Goal: Task Accomplishment & Management: Manage account settings

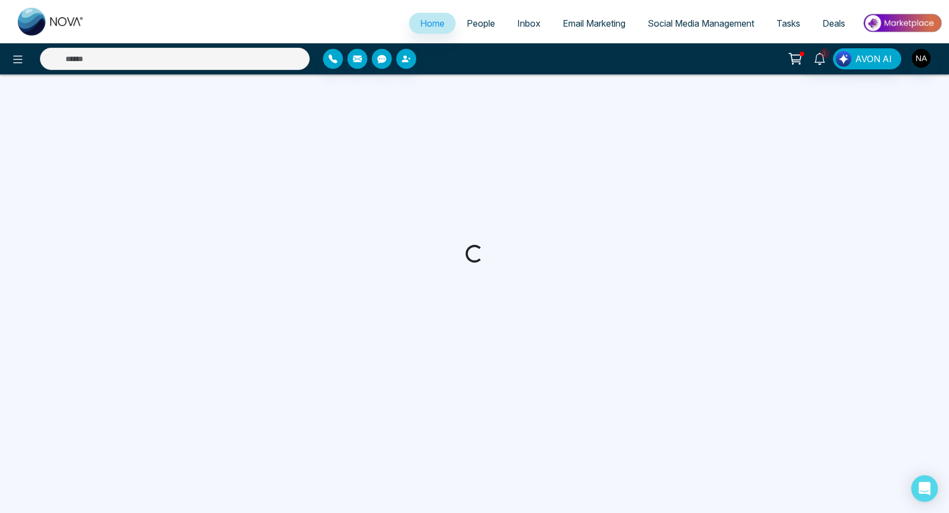
select select "*"
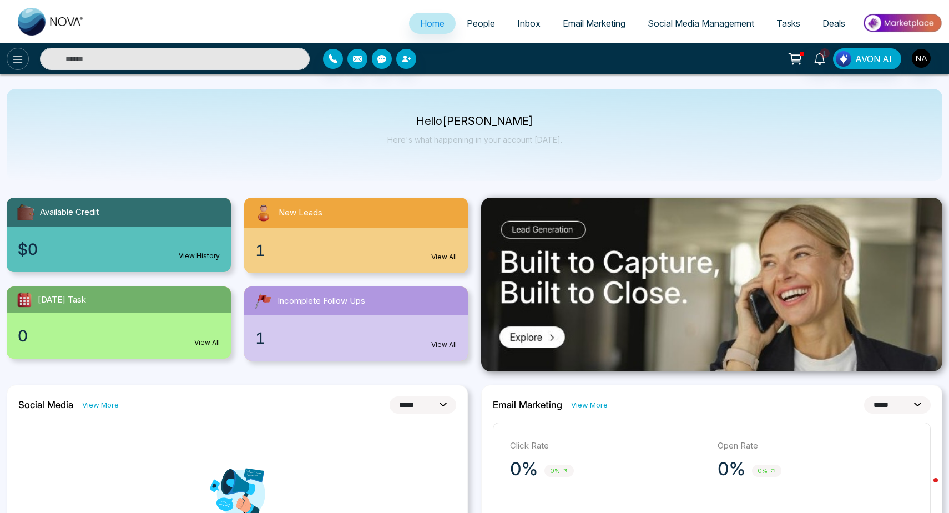
click at [21, 58] on icon at bounding box center [17, 59] width 13 height 13
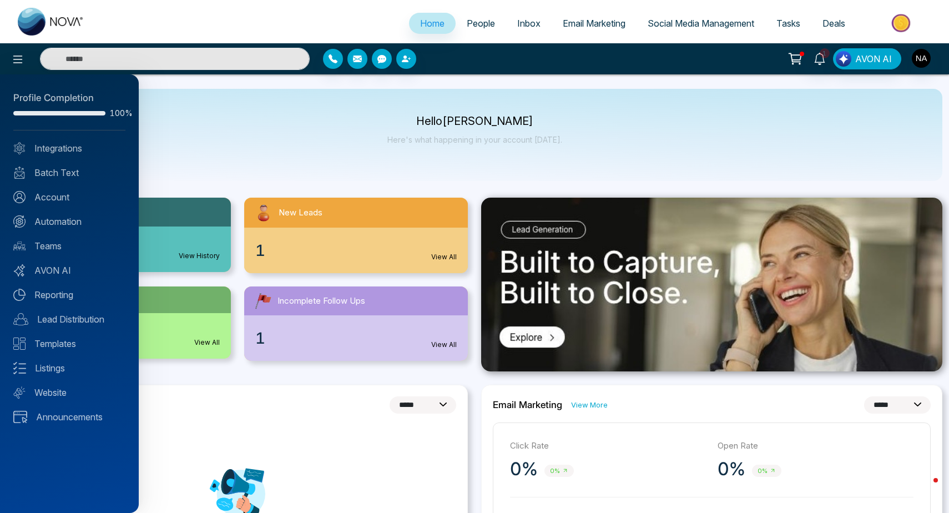
drag, startPoint x: 823, startPoint y: 31, endPoint x: 474, endPoint y: 28, distance: 349.1
click at [474, 28] on div at bounding box center [474, 256] width 949 height 513
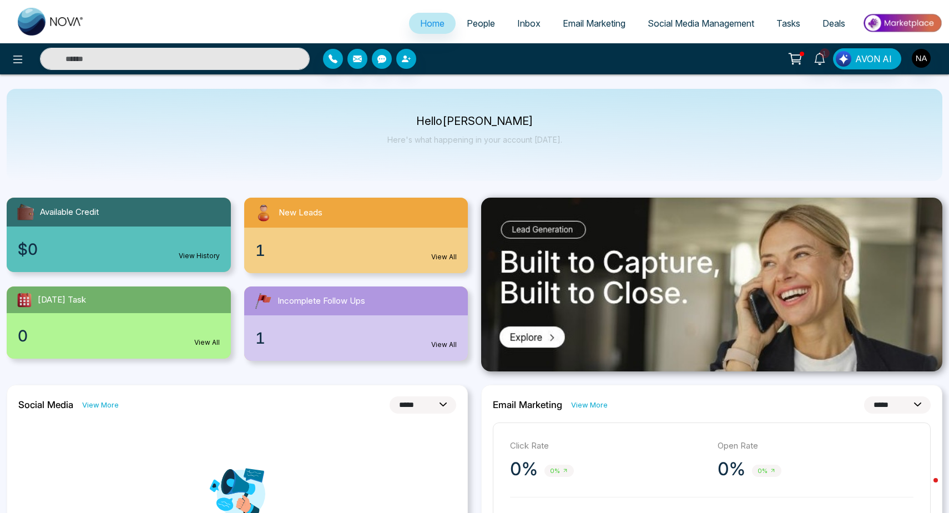
click at [474, 22] on span "People" at bounding box center [481, 23] width 28 height 11
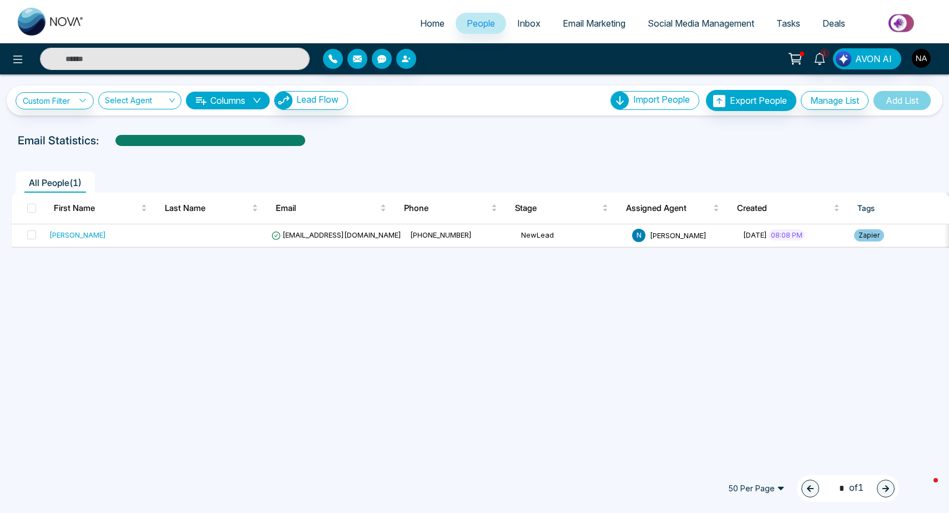
click at [311, 98] on span "Lead Flow" at bounding box center [317, 99] width 42 height 11
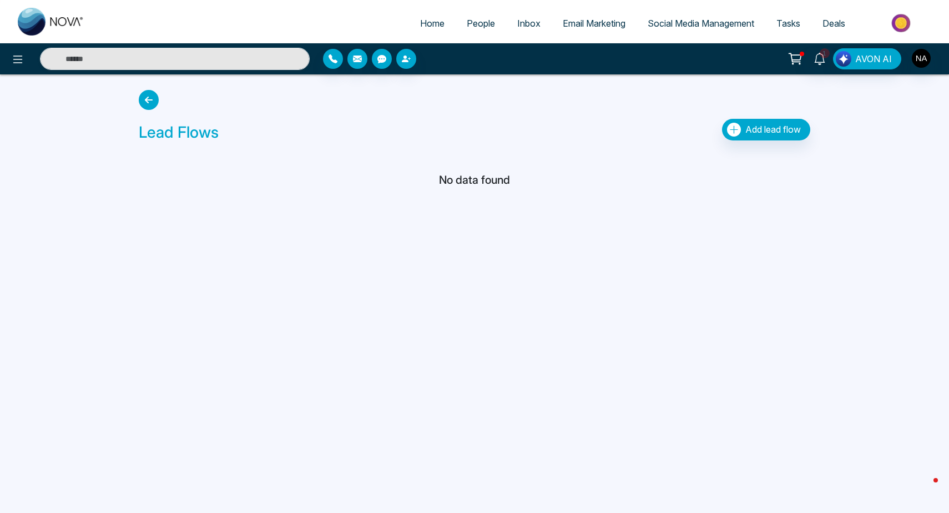
click at [750, 128] on span "Add lead flow" at bounding box center [773, 129] width 56 height 11
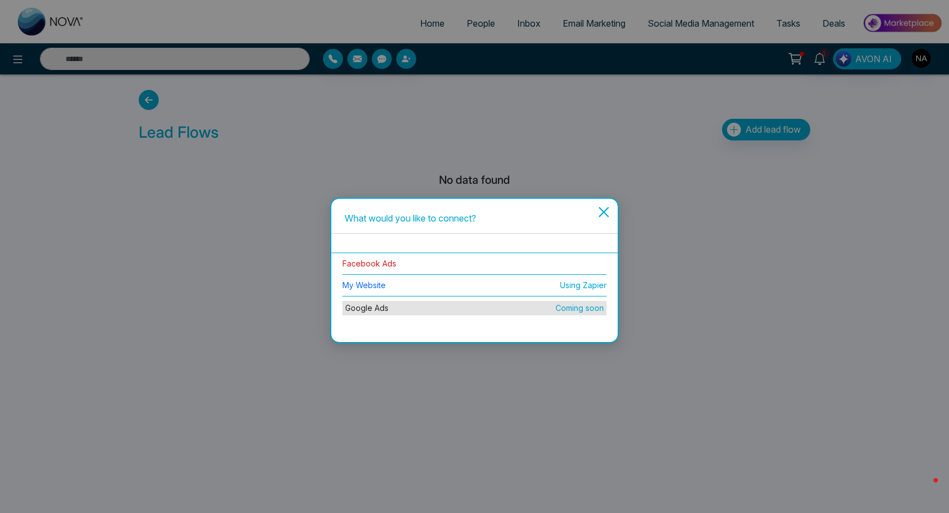
click at [381, 265] on link "Facebook Ads" at bounding box center [369, 263] width 54 height 9
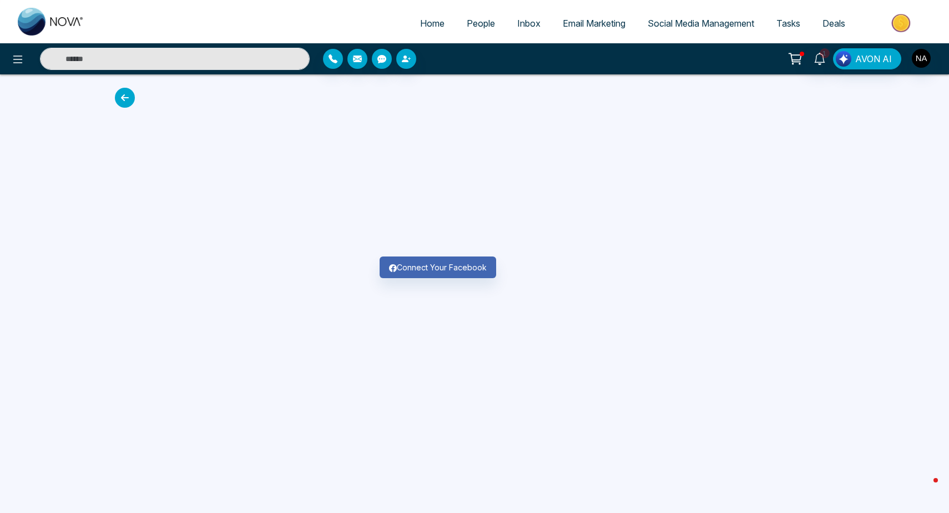
click at [441, 272] on button "Connect Your Facebook" at bounding box center [438, 267] width 117 height 22
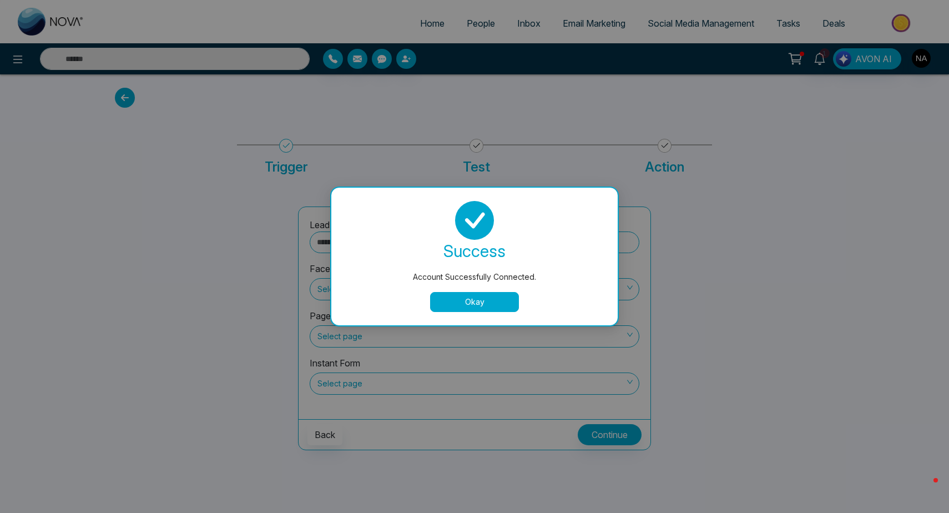
click at [461, 310] on button "Okay" at bounding box center [474, 302] width 89 height 20
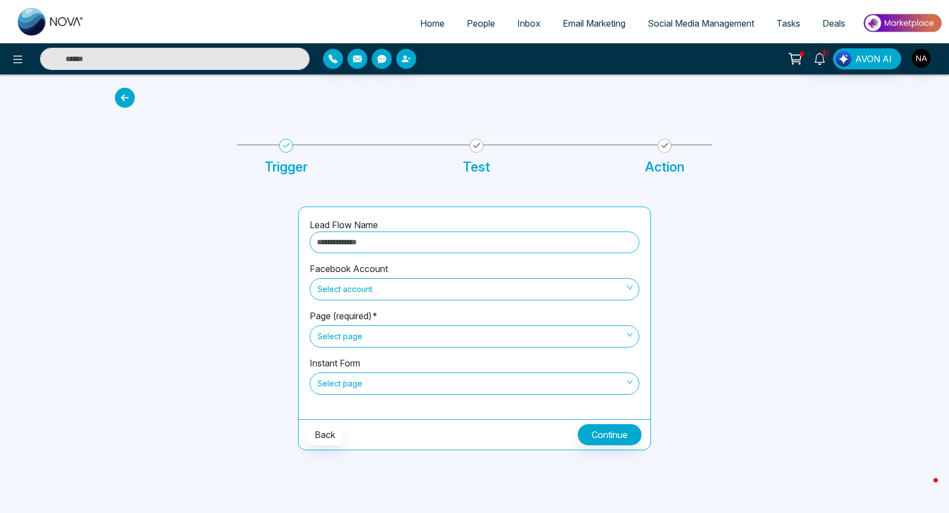
click at [341, 246] on input "text" at bounding box center [475, 242] width 330 height 22
click at [341, 294] on span "Select account" at bounding box center [474, 289] width 314 height 19
type input "*********"
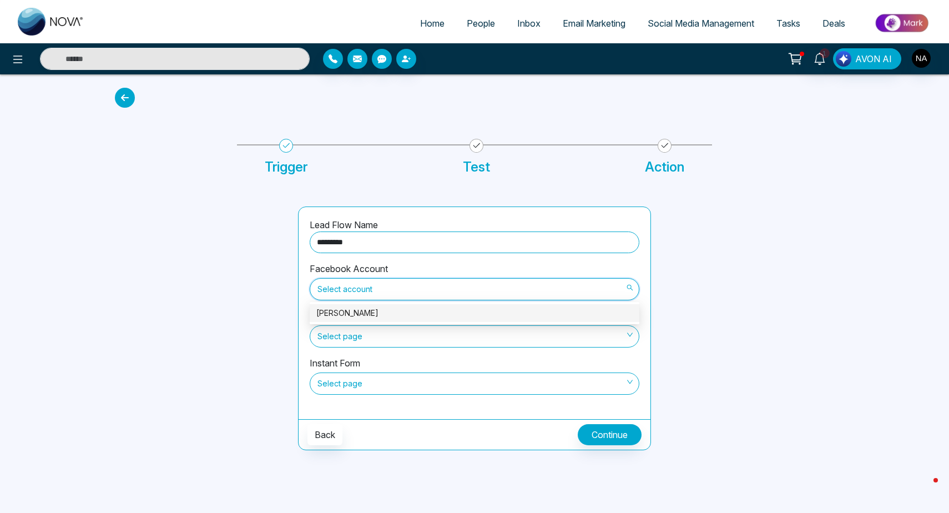
click at [347, 314] on div "[PERSON_NAME]" at bounding box center [474, 313] width 316 height 12
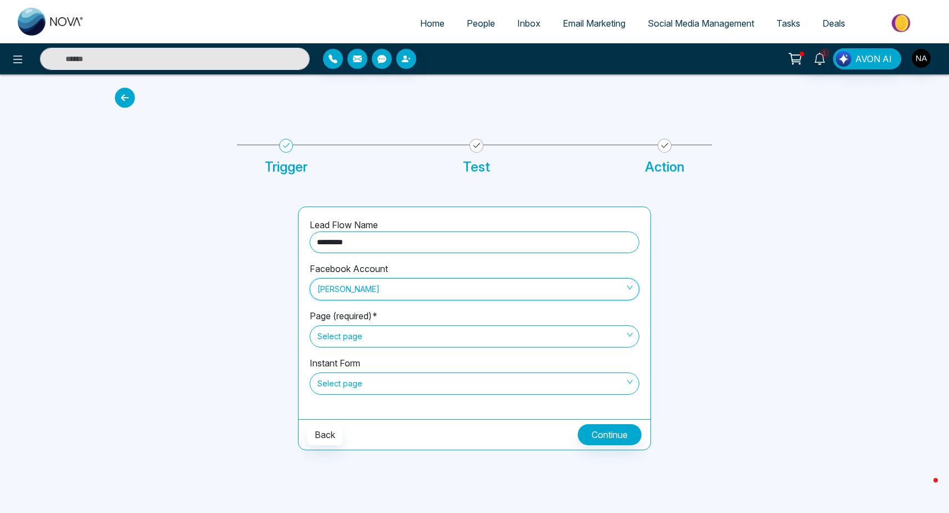
click at [342, 340] on span "Select page" at bounding box center [474, 336] width 314 height 19
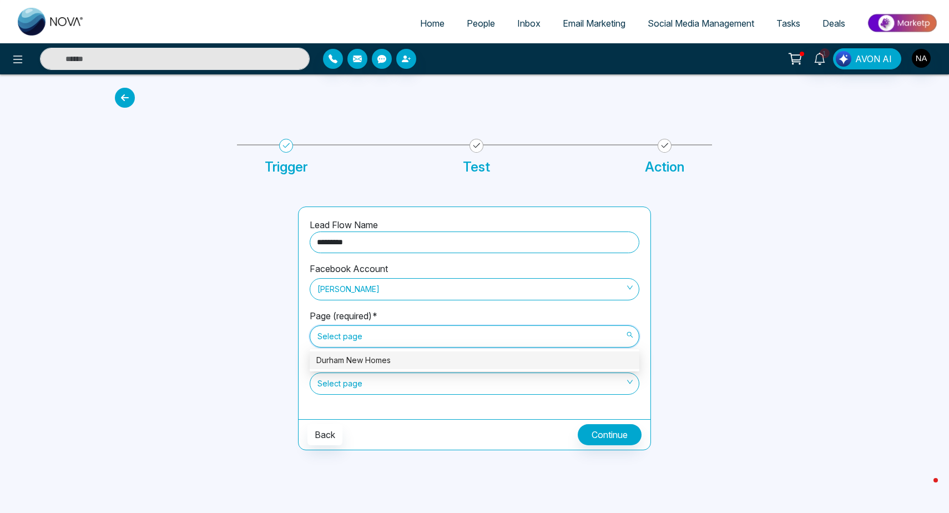
click at [350, 365] on div "Durham New Homes" at bounding box center [474, 360] width 316 height 12
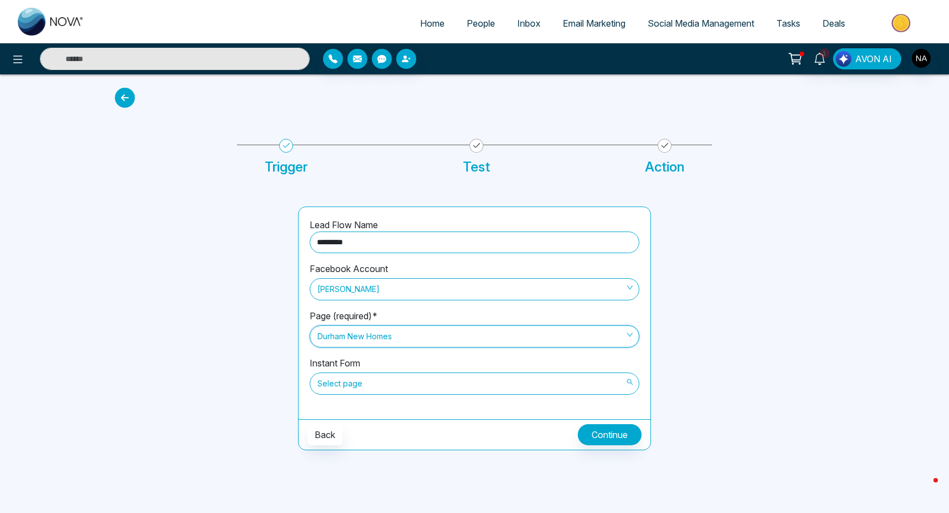
click at [350, 385] on span "Select page" at bounding box center [474, 383] width 314 height 19
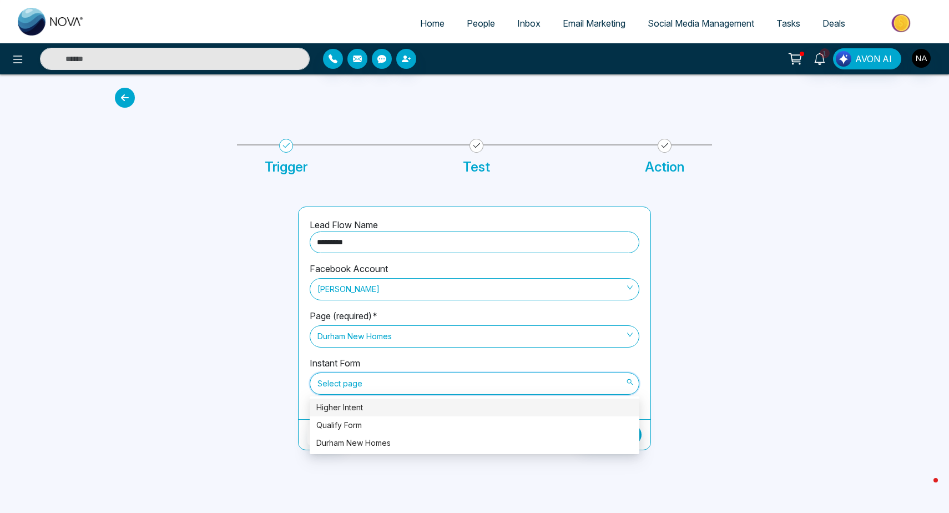
click at [356, 415] on div "Higher Intent" at bounding box center [475, 408] width 330 height 18
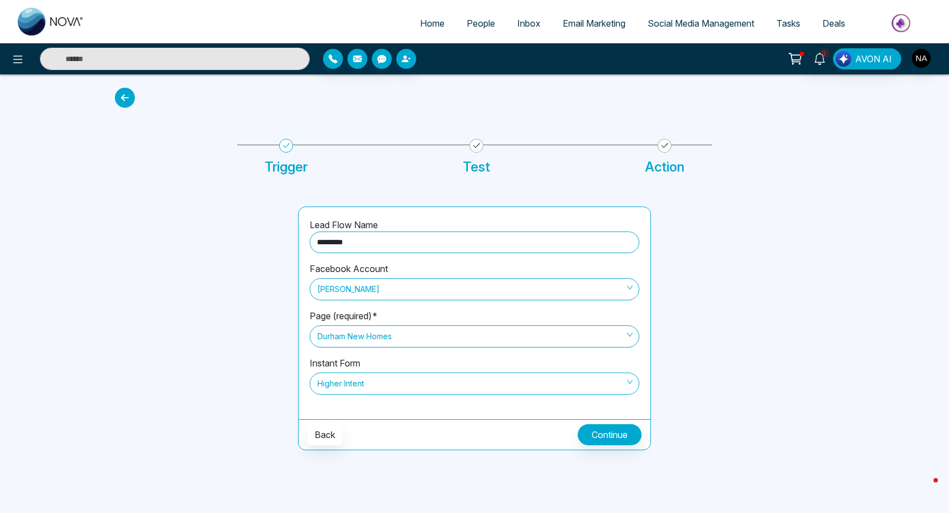
click at [633, 431] on button "Continue" at bounding box center [610, 434] width 64 height 21
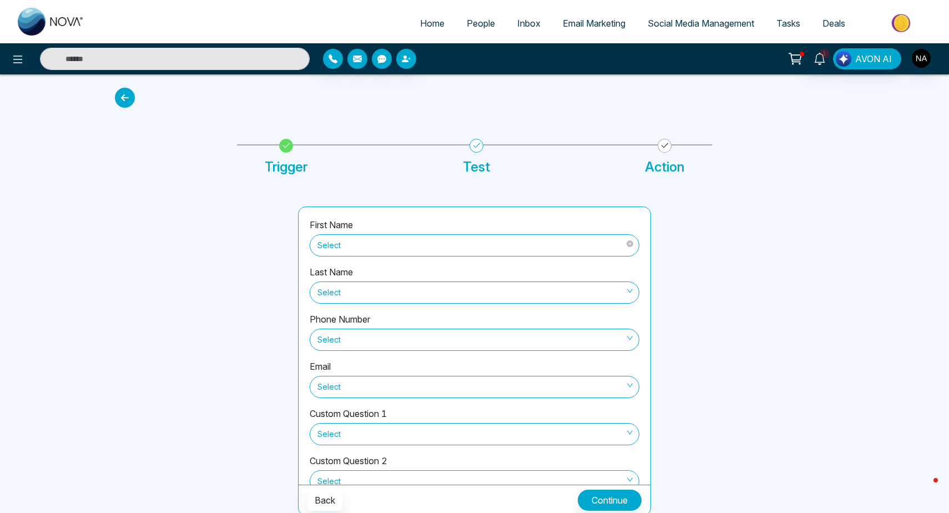
click at [612, 249] on span "Select" at bounding box center [474, 245] width 314 height 19
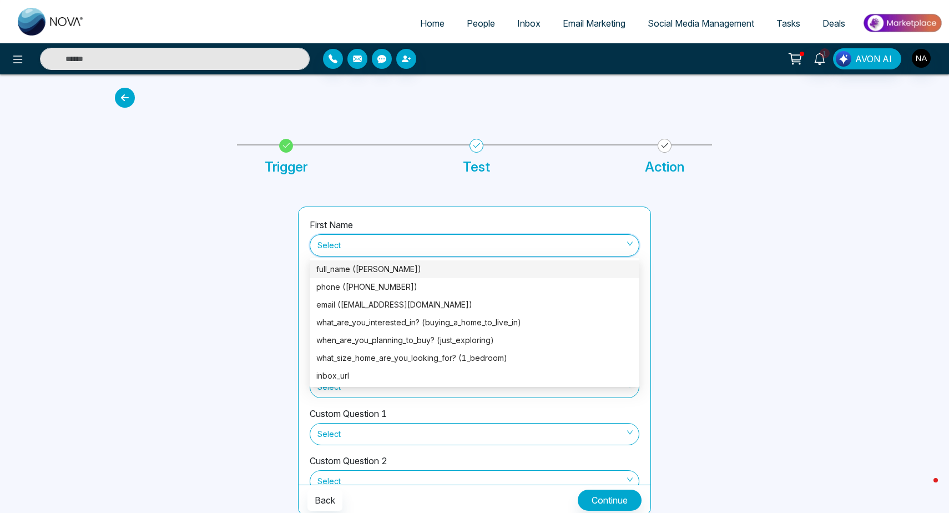
click at [434, 273] on div "full_name ([PERSON_NAME])" at bounding box center [474, 269] width 316 height 12
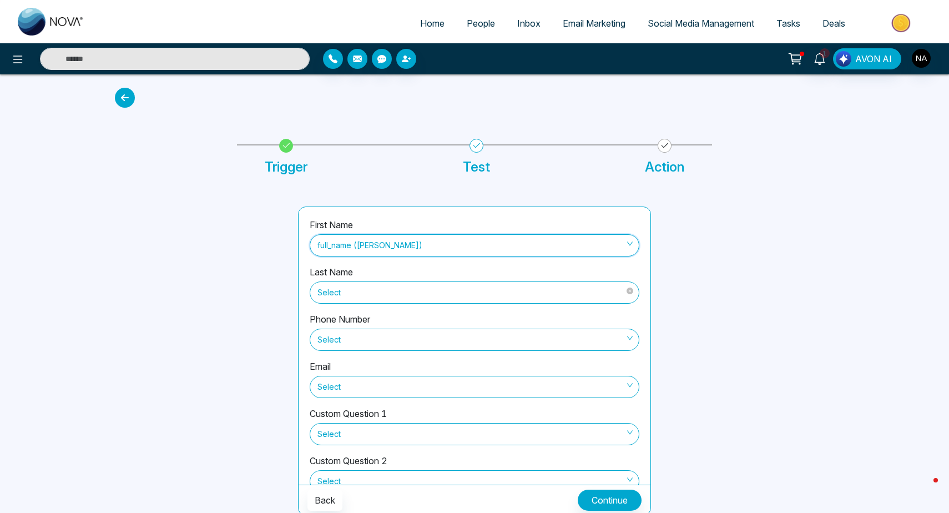
click at [409, 293] on span "Select" at bounding box center [474, 292] width 314 height 19
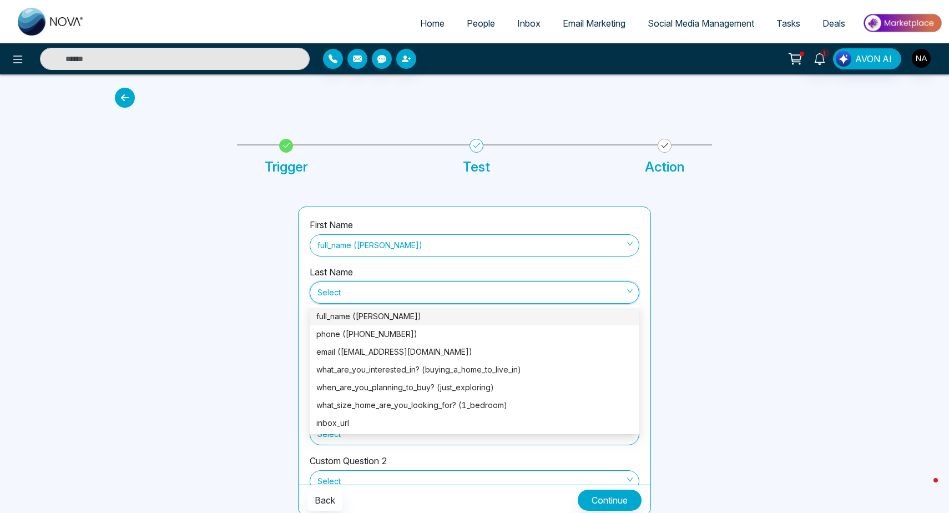
click at [772, 280] on div at bounding box center [749, 360] width 183 height 309
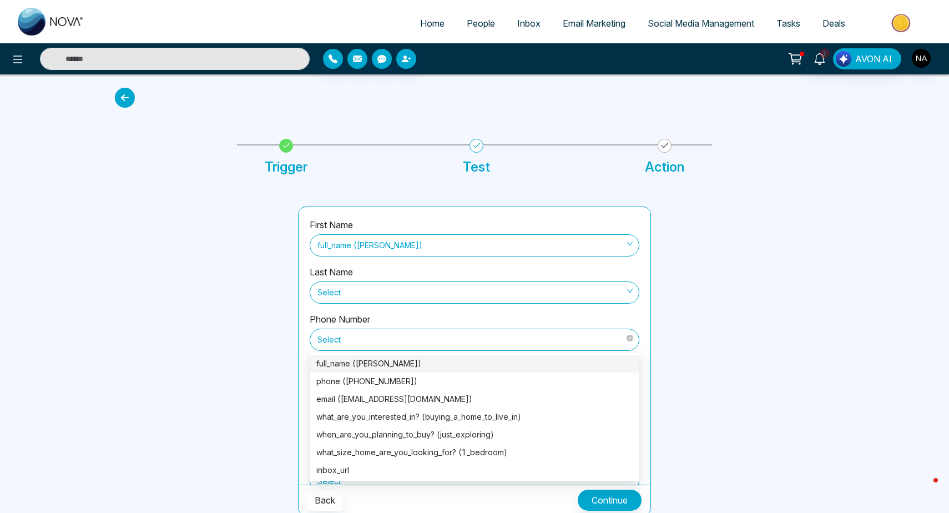
click at [462, 346] on span "Select" at bounding box center [474, 339] width 314 height 19
click at [404, 377] on div "phone ([PHONE_NUMBER])" at bounding box center [474, 381] width 316 height 12
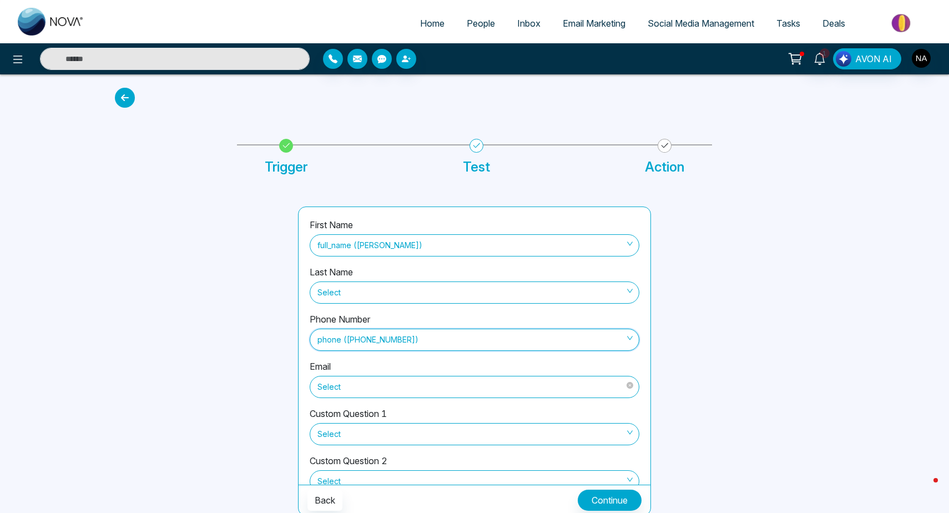
click at [375, 391] on span "Select" at bounding box center [474, 386] width 314 height 19
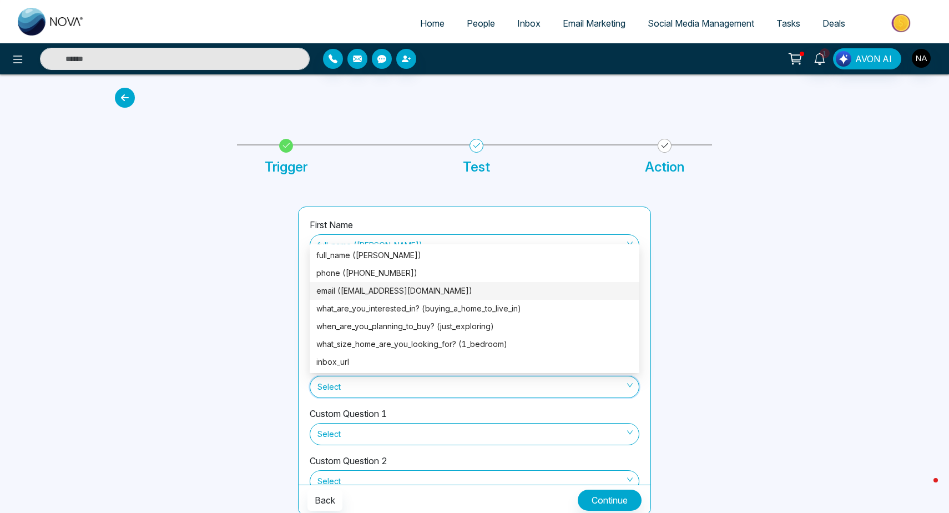
click at [379, 294] on div "email ([EMAIL_ADDRESS][DOMAIN_NAME])" at bounding box center [474, 291] width 316 height 12
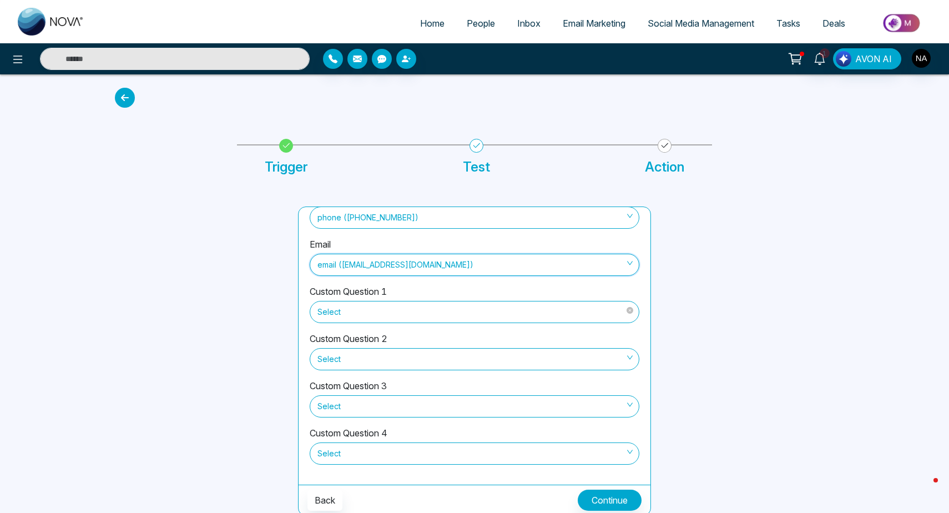
scroll to position [122, 0]
click at [366, 309] on span "Select" at bounding box center [474, 311] width 314 height 19
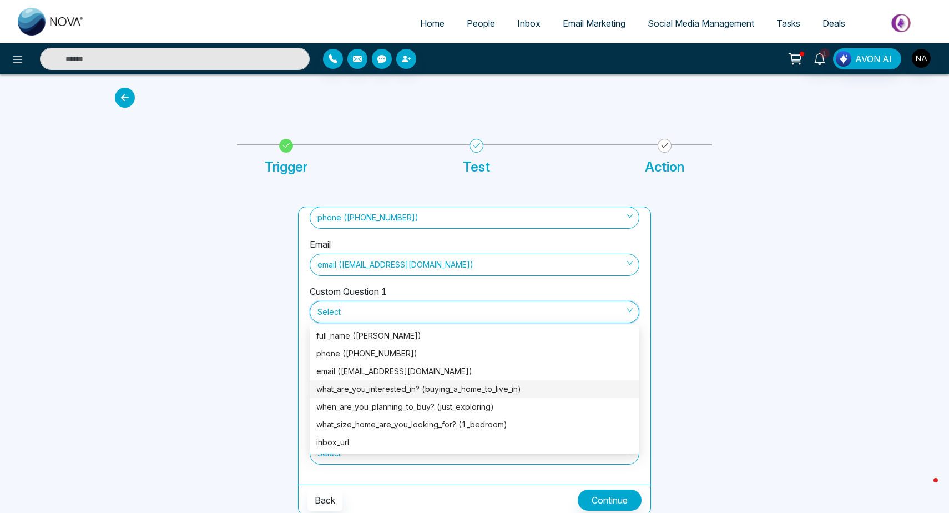
click at [383, 394] on div "what_are_you_interested_in? (buying_a_home_to_live_in)" at bounding box center [474, 389] width 316 height 12
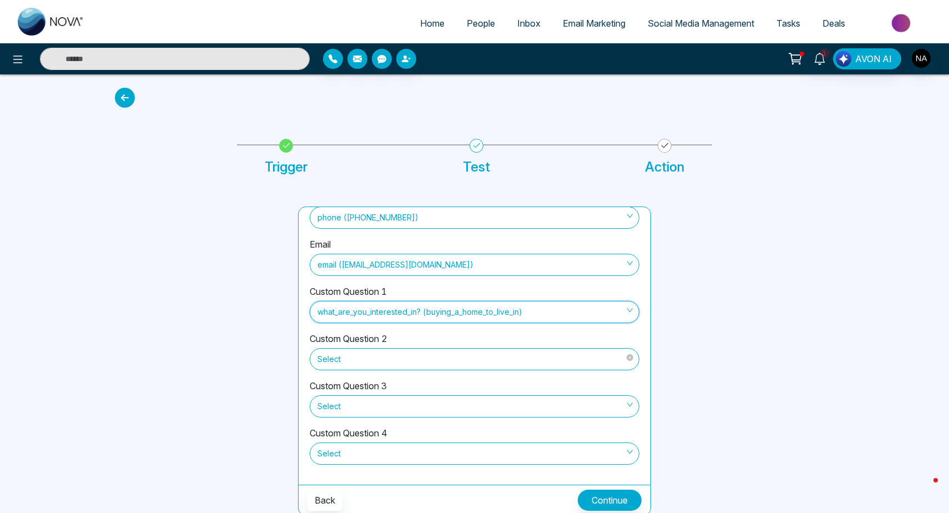
click at [377, 356] on span "Select" at bounding box center [474, 359] width 314 height 19
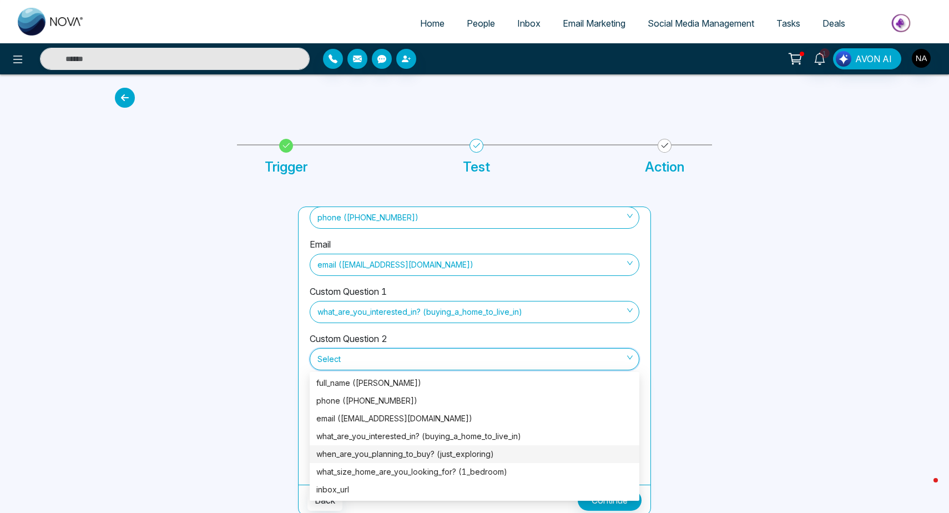
click at [385, 450] on div "when_are_you_planning_to_buy? (just_exploring)" at bounding box center [474, 454] width 316 height 12
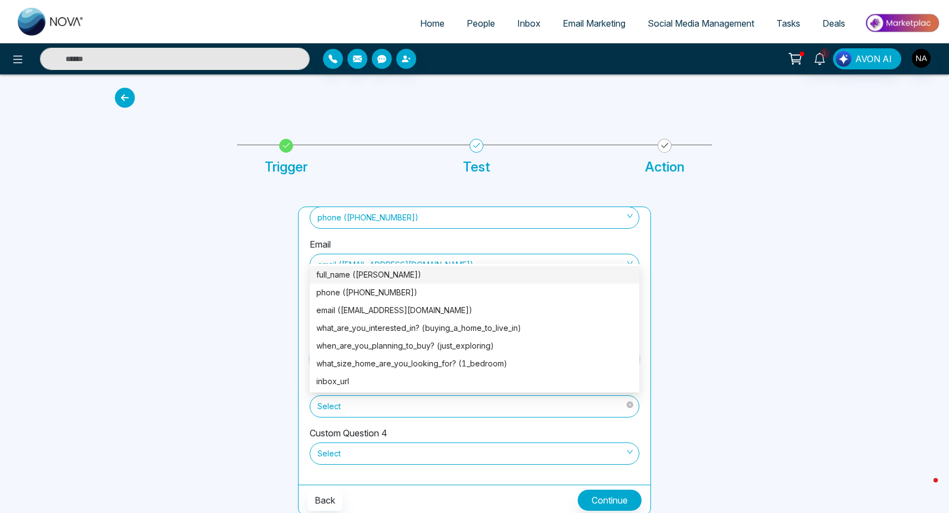
click at [368, 405] on span "Select" at bounding box center [474, 406] width 314 height 19
click at [391, 369] on div "what_size_home_are_you_looking_for? (1_bedroom)" at bounding box center [474, 363] width 316 height 12
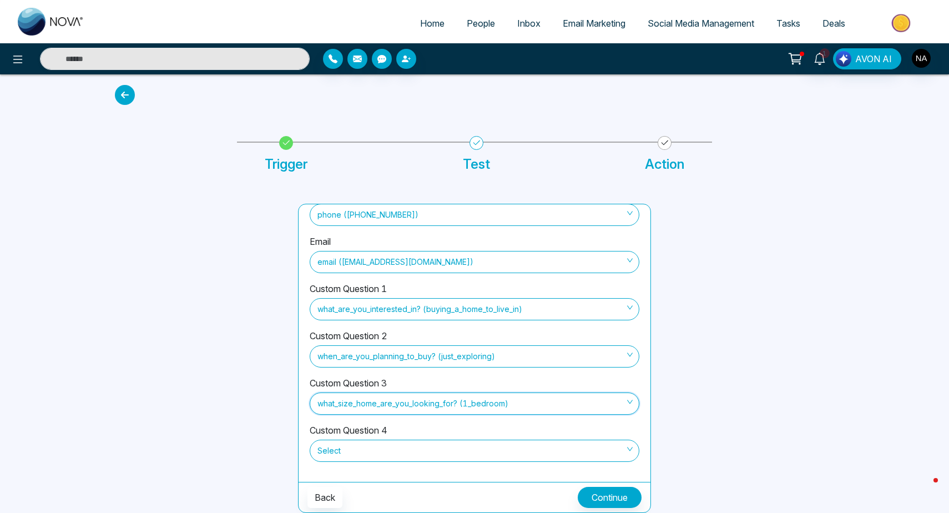
scroll to position [2, 0]
click at [367, 452] on span "Select" at bounding box center [474, 451] width 314 height 19
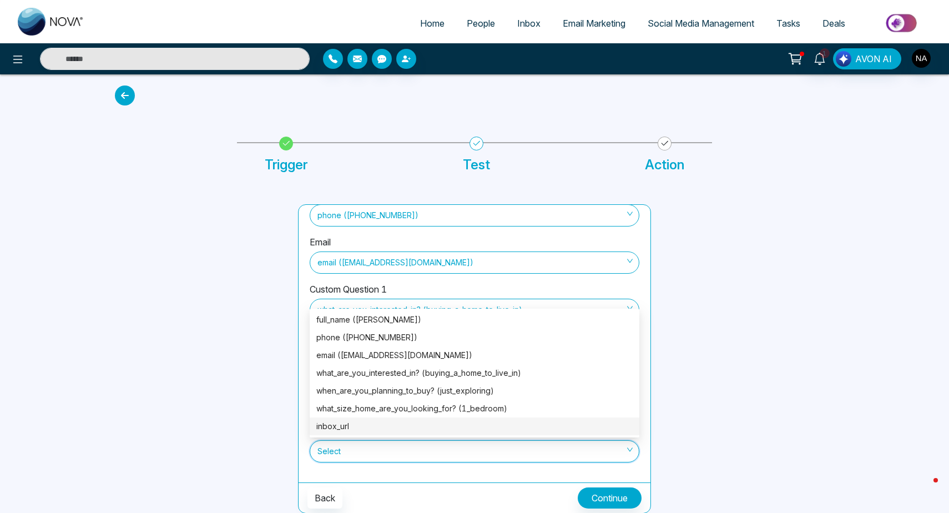
click at [834, 410] on div at bounding box center [749, 358] width 183 height 309
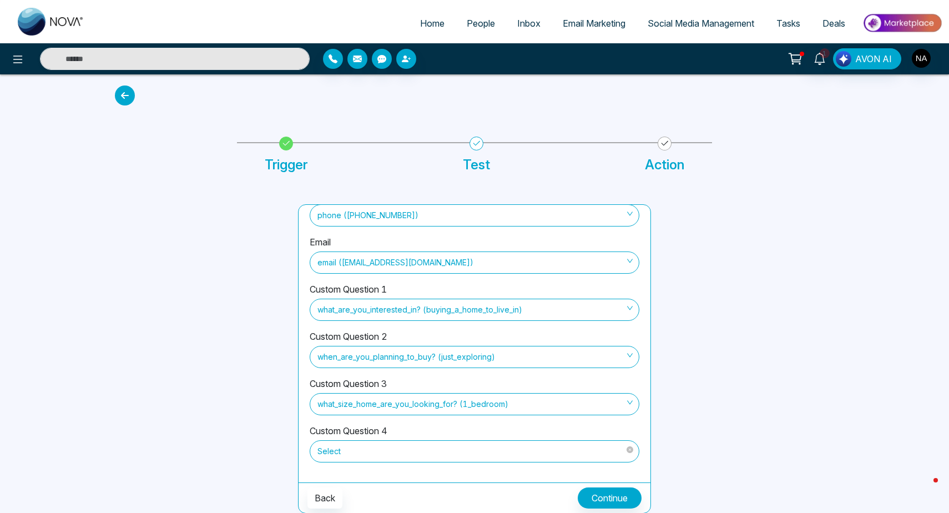
click at [608, 457] on span "Select" at bounding box center [474, 451] width 314 height 19
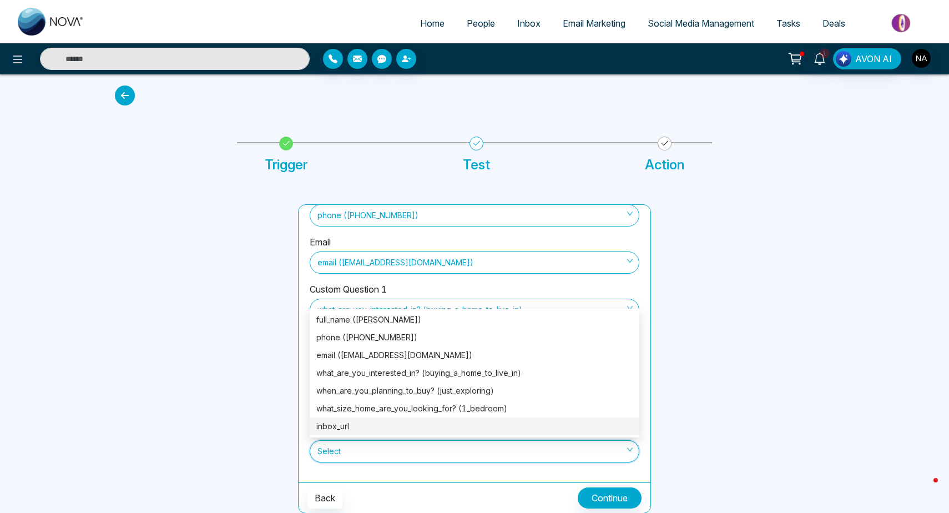
click at [405, 430] on div "inbox_url" at bounding box center [474, 426] width 316 height 12
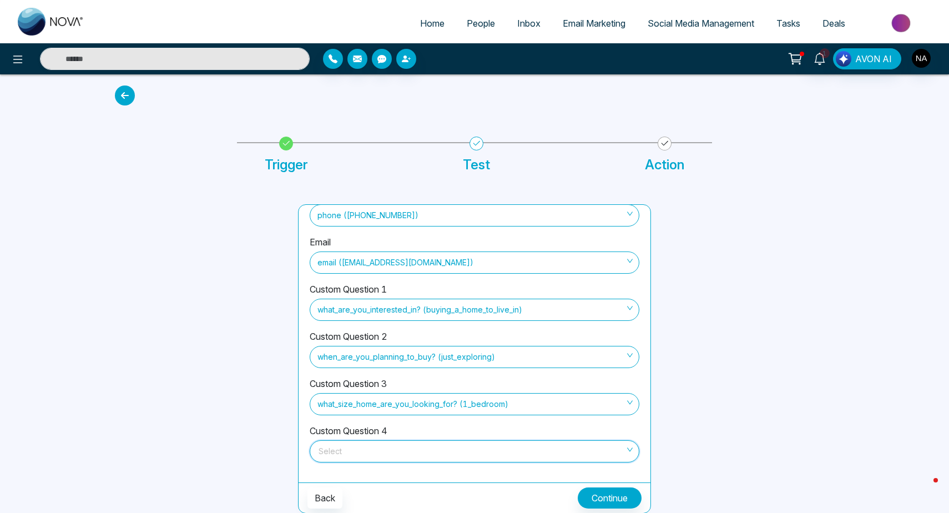
click at [600, 502] on button "Continue" at bounding box center [610, 497] width 64 height 21
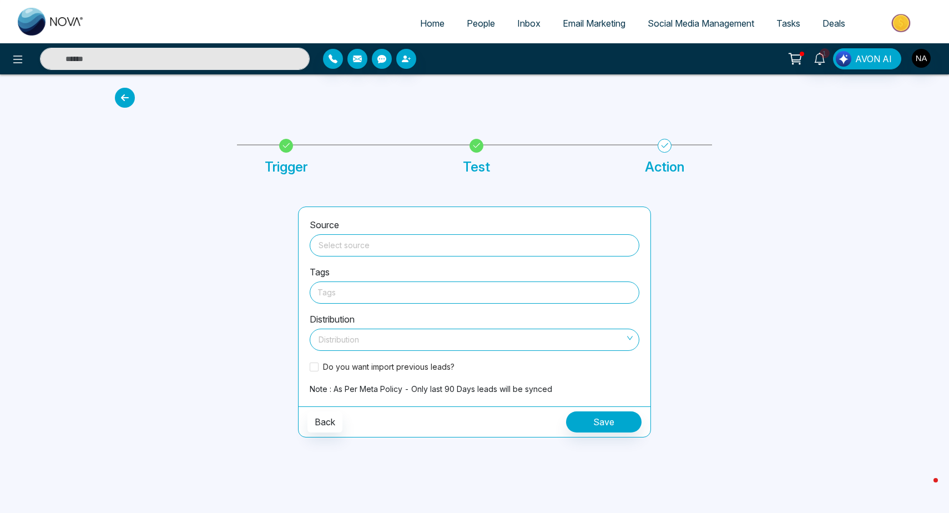
scroll to position [0, 0]
click at [345, 250] on input "search" at bounding box center [474, 243] width 316 height 17
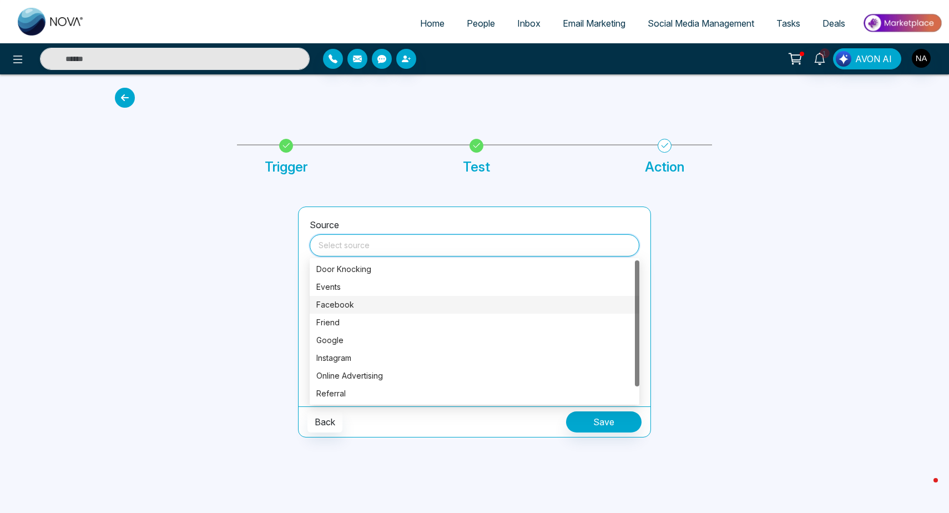
click at [349, 303] on div "Facebook" at bounding box center [474, 305] width 316 height 12
type input "********"
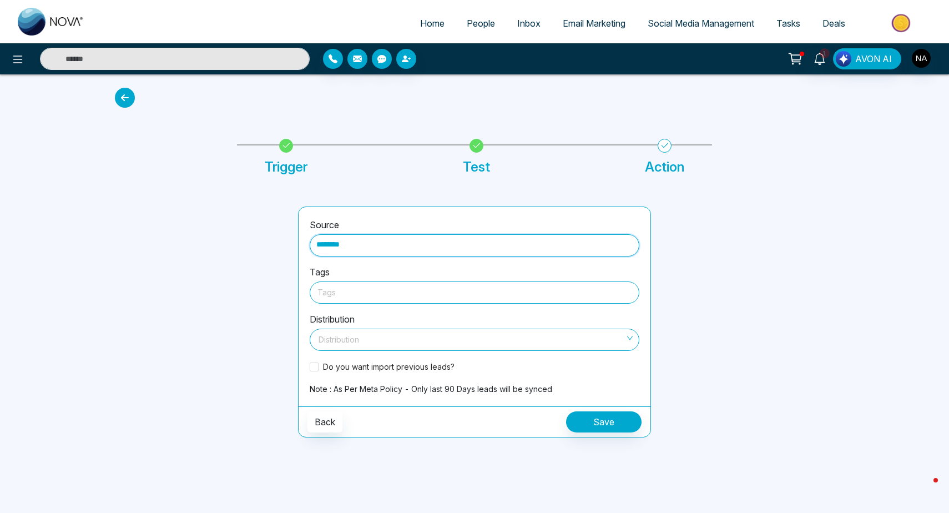
click at [357, 293] on div at bounding box center [474, 292] width 314 height 14
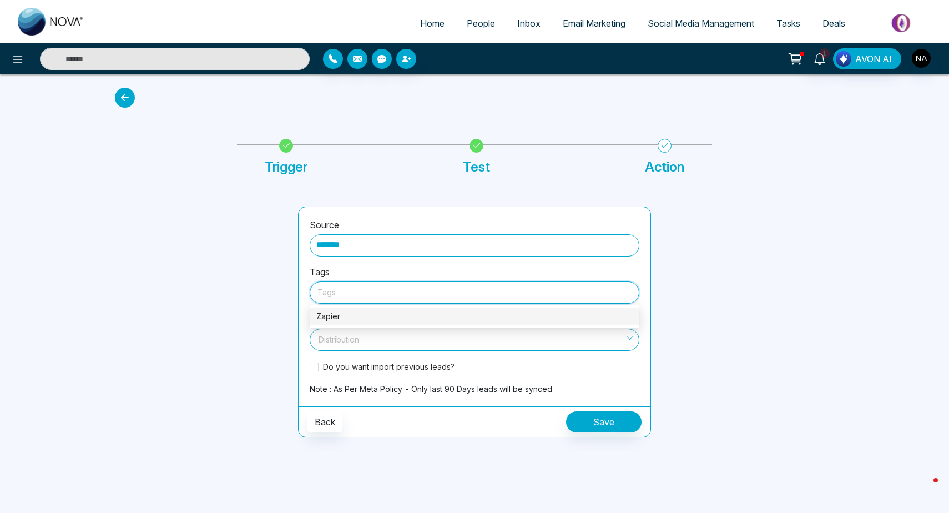
click at [260, 305] on div at bounding box center [199, 321] width 183 height 231
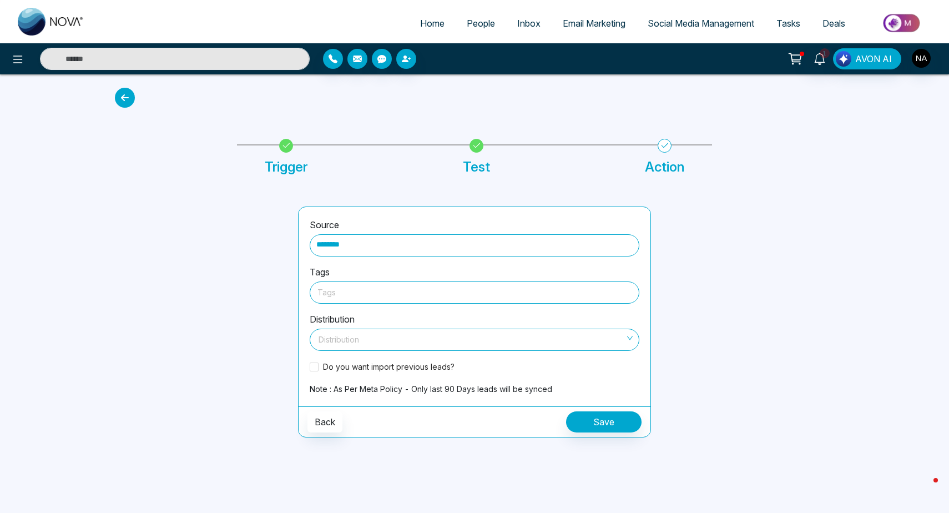
click at [346, 296] on div at bounding box center [474, 292] width 314 height 14
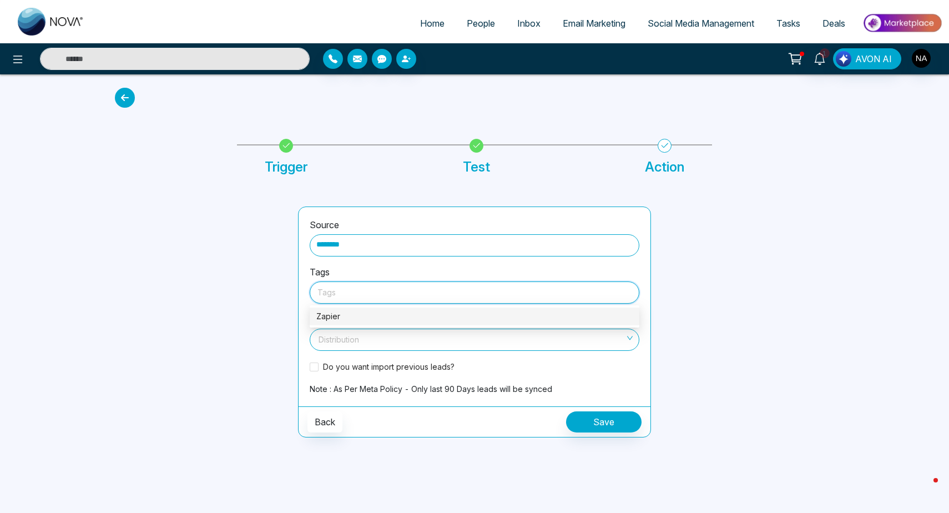
type input "*"
type input "**********"
click at [492, 359] on div "Distribution Distribution" at bounding box center [475, 335] width 330 height 47
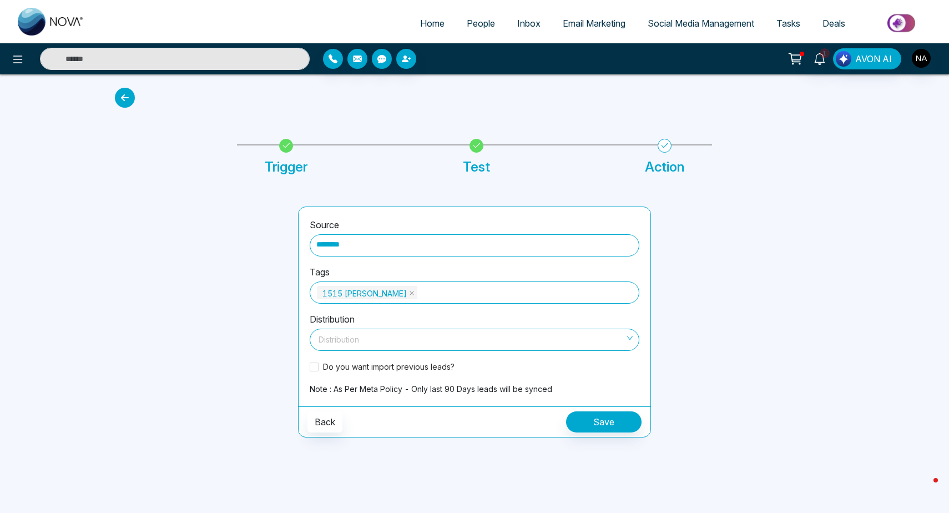
click at [378, 331] on input "search" at bounding box center [470, 337] width 309 height 17
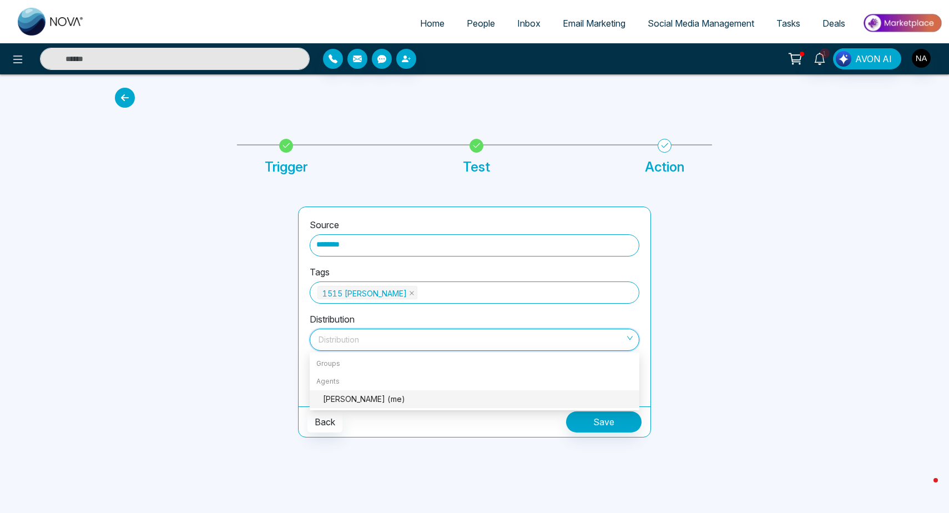
click at [358, 400] on div "[PERSON_NAME] (me)" at bounding box center [478, 399] width 310 height 12
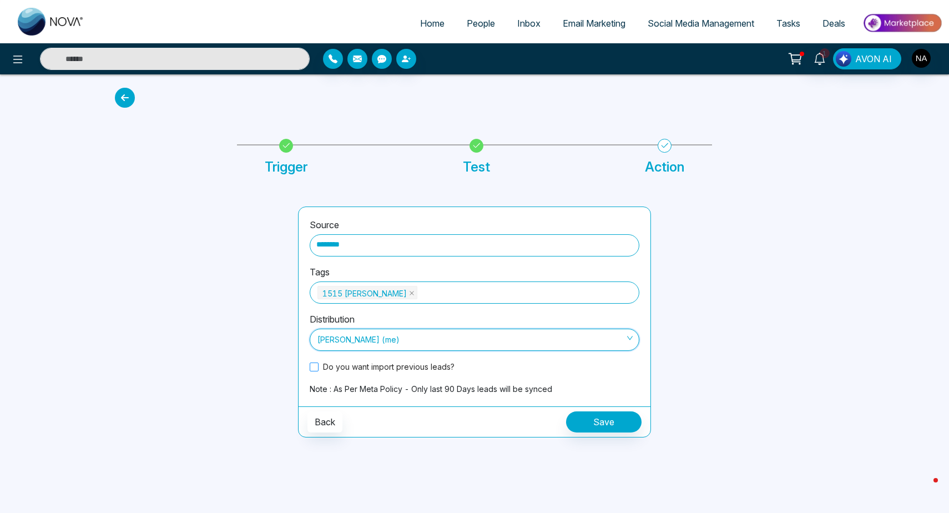
click at [342, 367] on span "Do you want import previous leads?" at bounding box center [389, 367] width 140 height 12
click at [596, 427] on button "Save" at bounding box center [603, 421] width 75 height 21
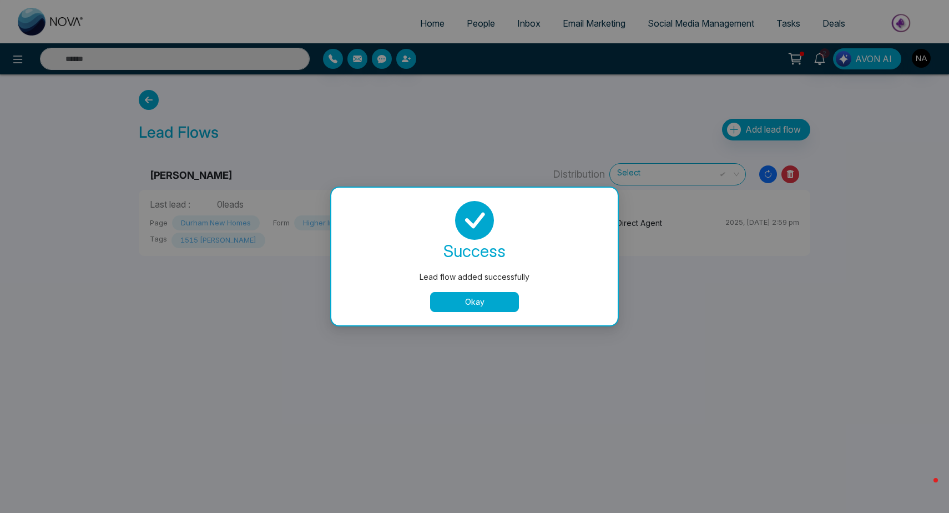
click at [474, 302] on button "Okay" at bounding box center [474, 302] width 89 height 20
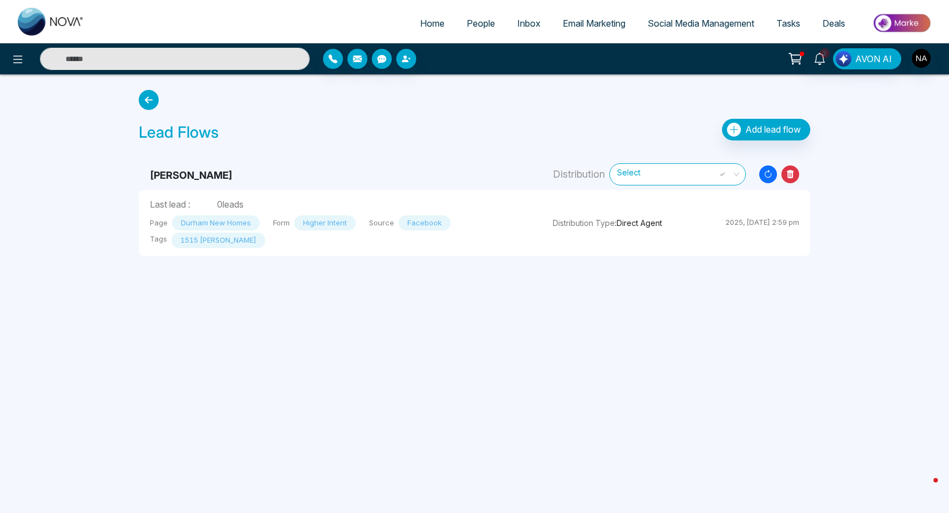
click at [147, 107] on icon at bounding box center [149, 100] width 20 height 20
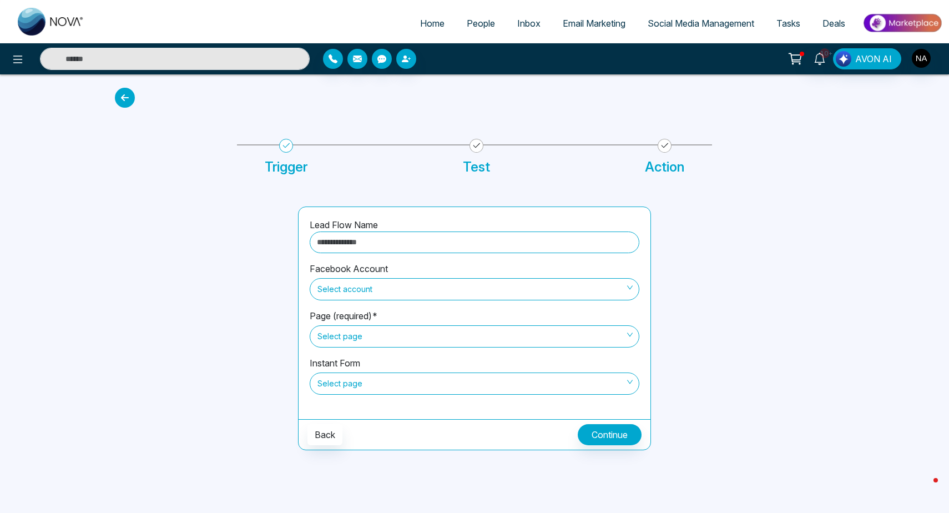
click at [128, 100] on icon at bounding box center [125, 98] width 20 height 20
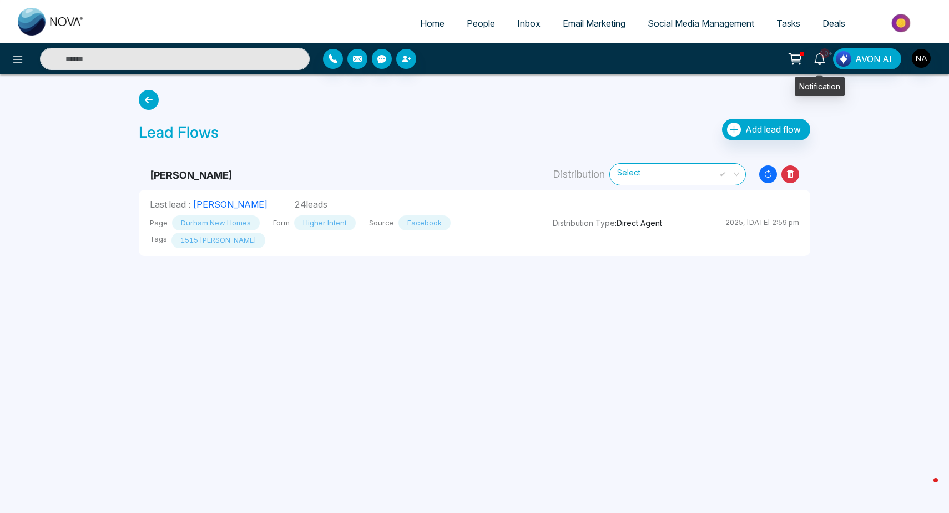
click at [821, 62] on icon at bounding box center [820, 59] width 12 height 12
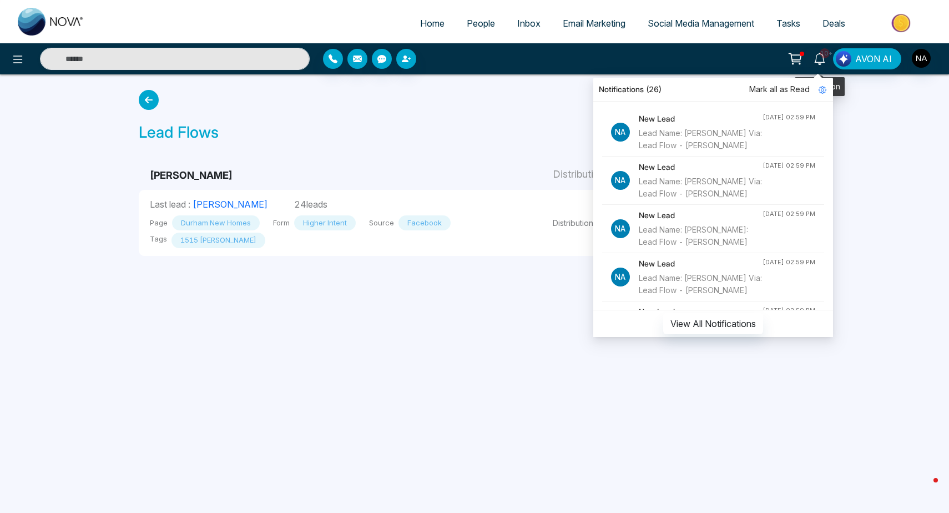
click at [821, 62] on icon at bounding box center [820, 59] width 12 height 12
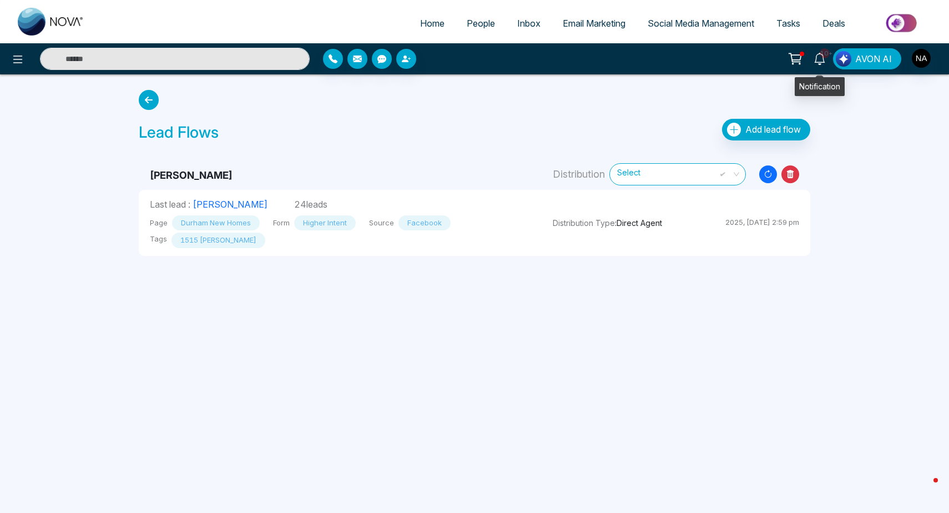
click at [821, 62] on icon at bounding box center [820, 59] width 12 height 12
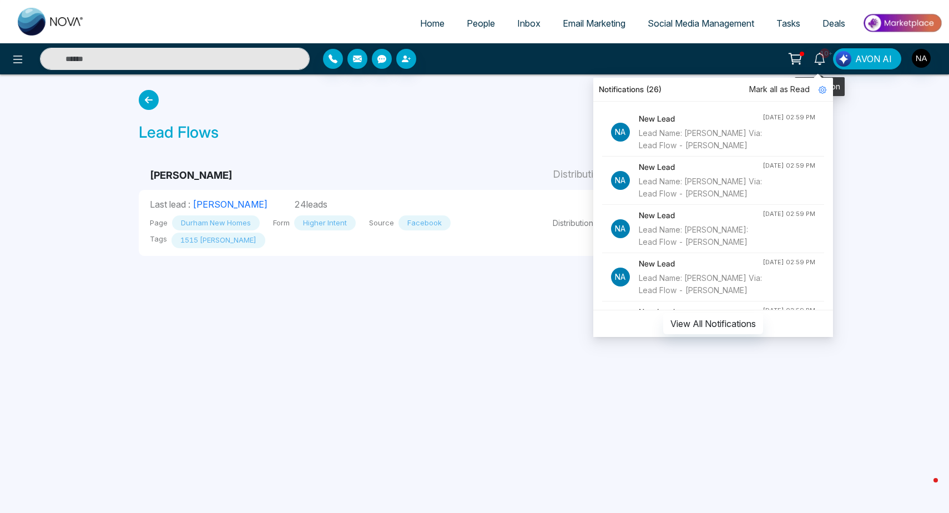
click at [821, 62] on icon at bounding box center [820, 59] width 12 height 12
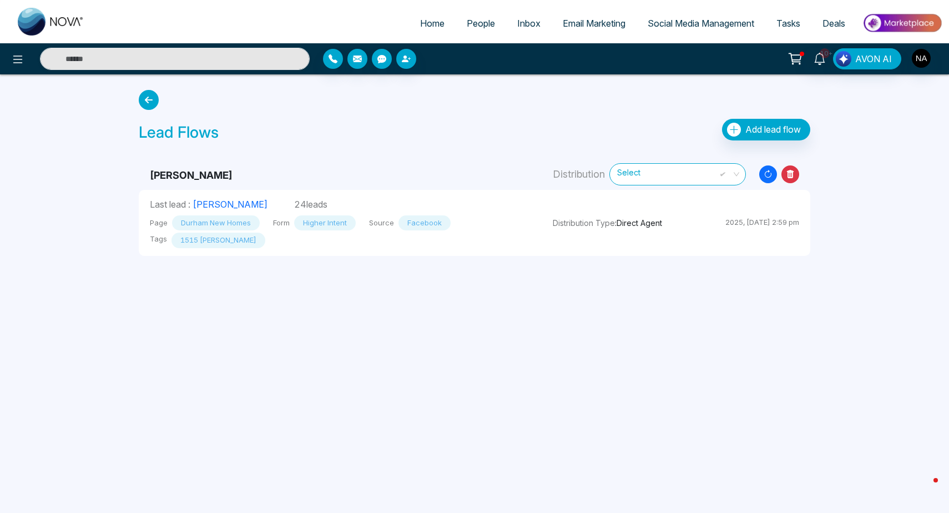
click at [485, 21] on span "People" at bounding box center [481, 23] width 28 height 11
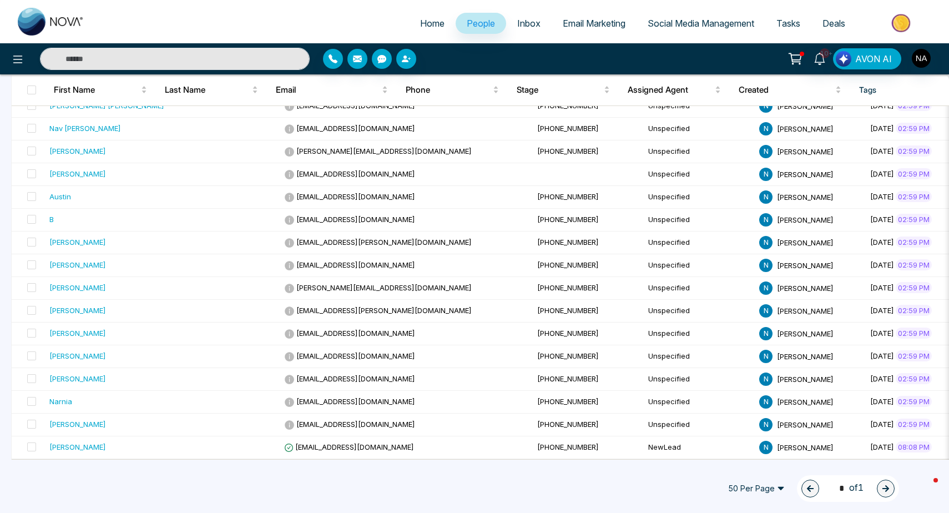
drag, startPoint x: 265, startPoint y: 459, endPoint x: 1, endPoint y: 436, distance: 265.8
click at [281, 477] on div "50 Per Page 1 * of 1" at bounding box center [474, 488] width 949 height 49
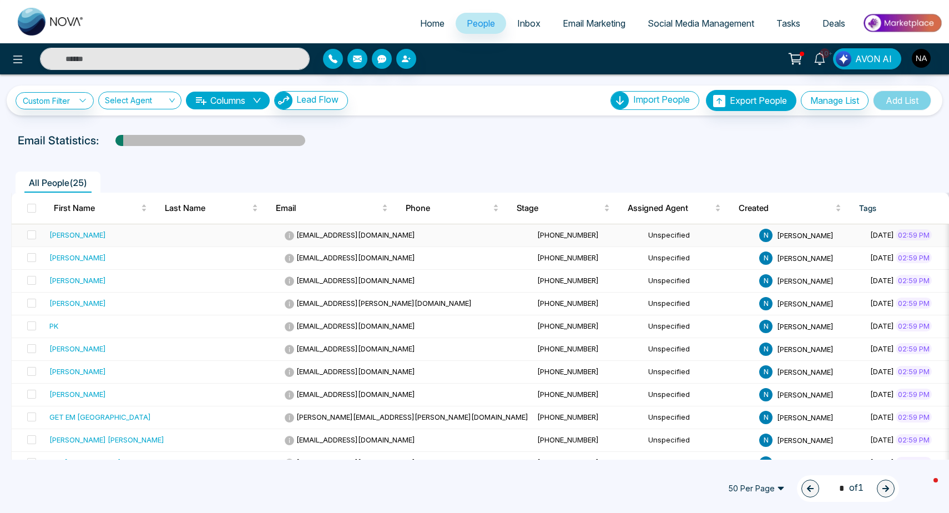
click at [119, 231] on div "[PERSON_NAME]" at bounding box center [106, 234] width 115 height 11
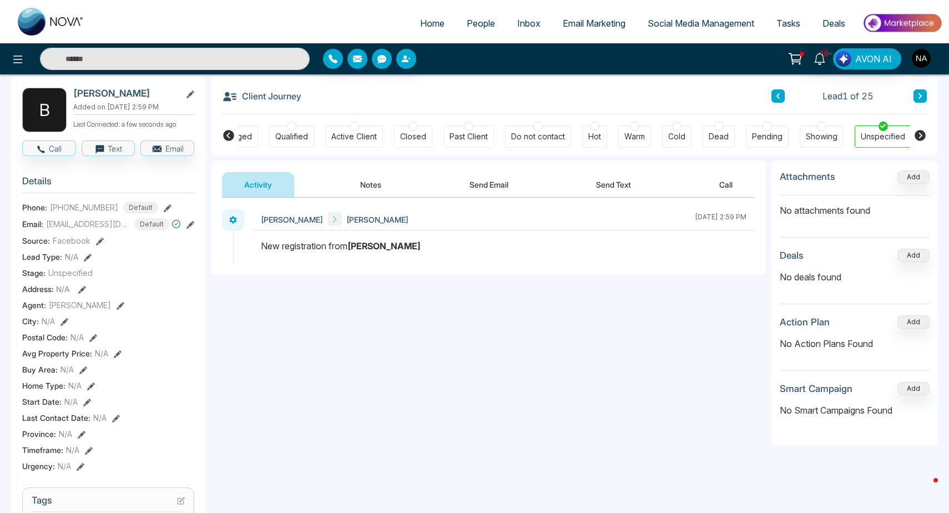
scroll to position [57, 0]
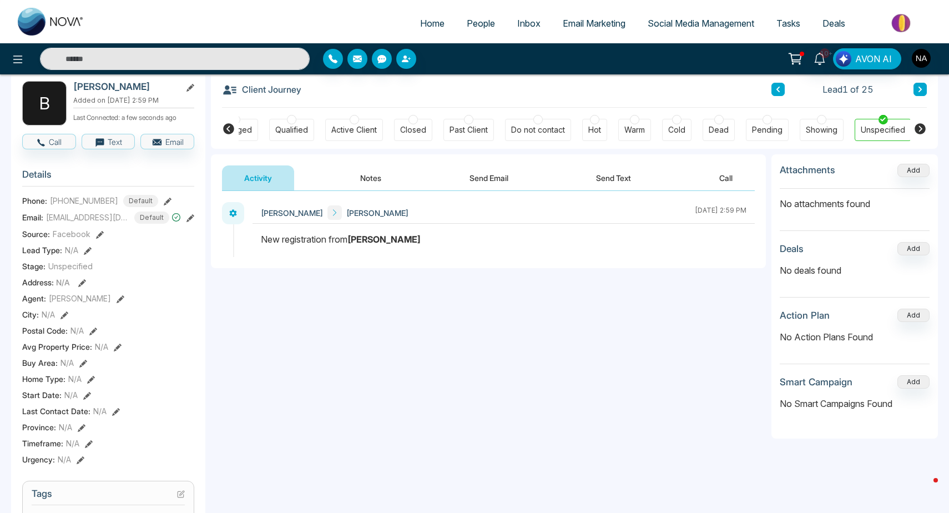
click at [371, 173] on button "Notes" at bounding box center [370, 177] width 65 height 25
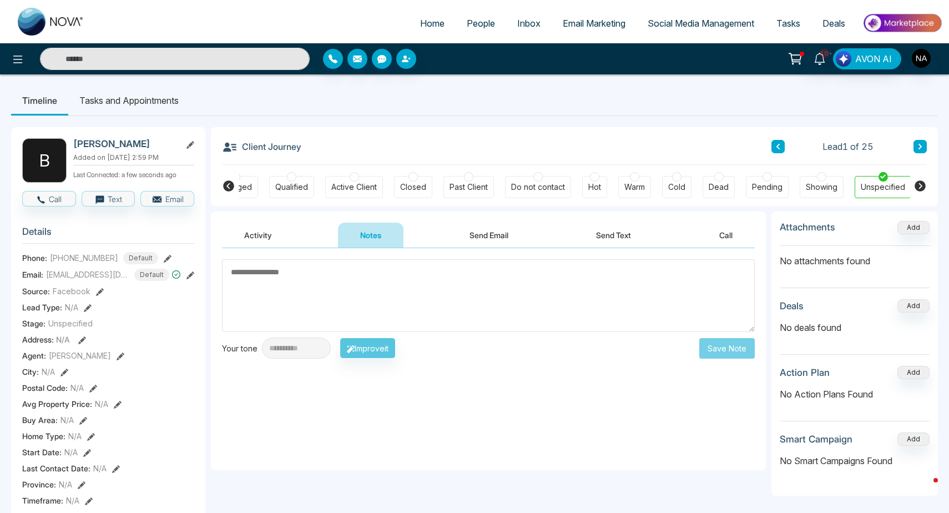
click at [120, 104] on li "Tasks and Appointments" at bounding box center [129, 100] width 122 height 30
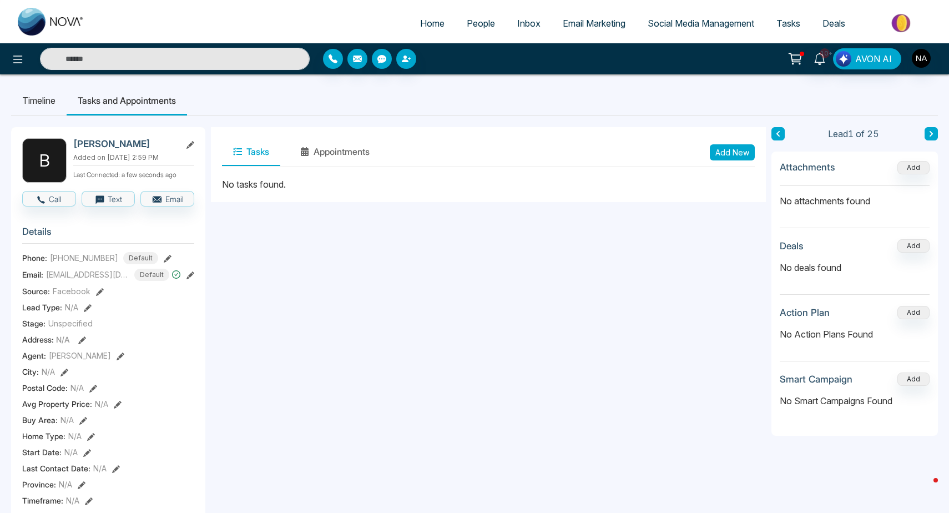
click at [54, 103] on li "Timeline" at bounding box center [39, 100] width 56 height 30
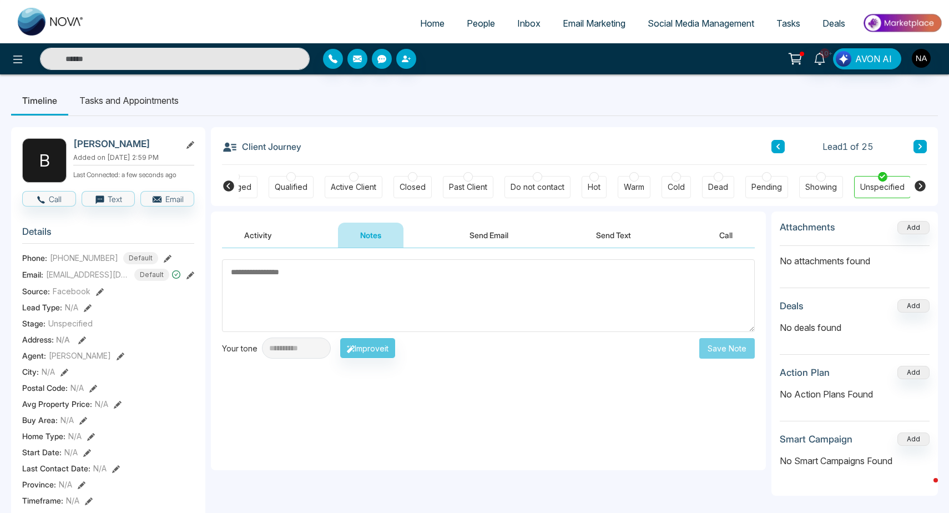
scroll to position [0, 148]
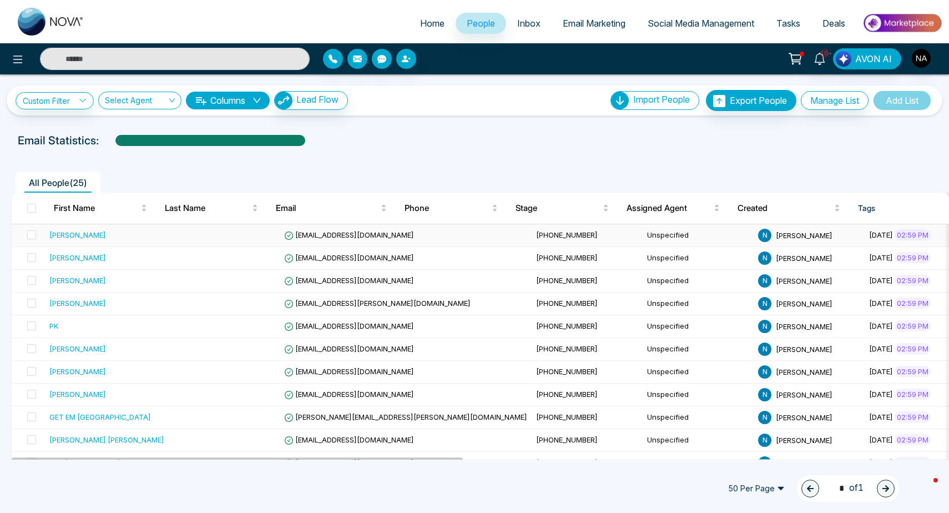
click at [327, 240] on td "[EMAIL_ADDRESS][DOMAIN_NAME]" at bounding box center [406, 235] width 252 height 23
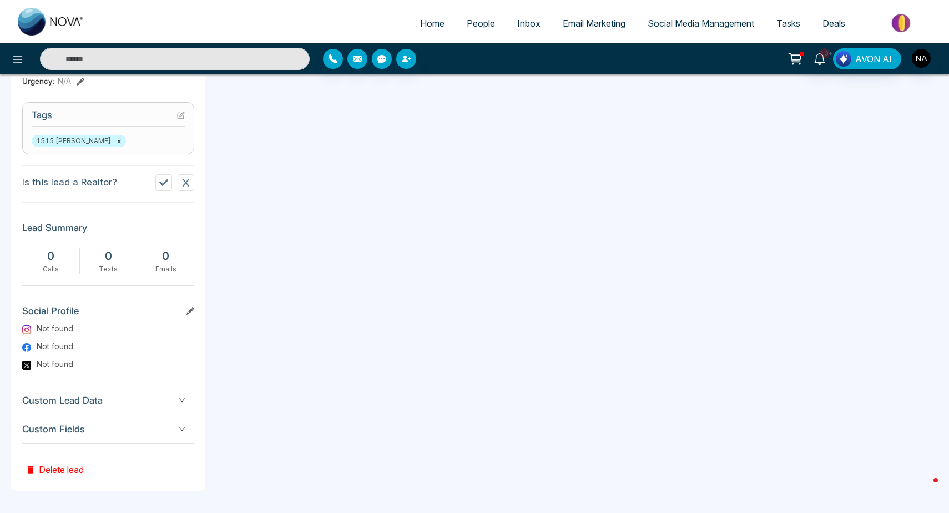
scroll to position [441, 0]
click at [174, 405] on span "Custom Lead Data" at bounding box center [108, 400] width 172 height 15
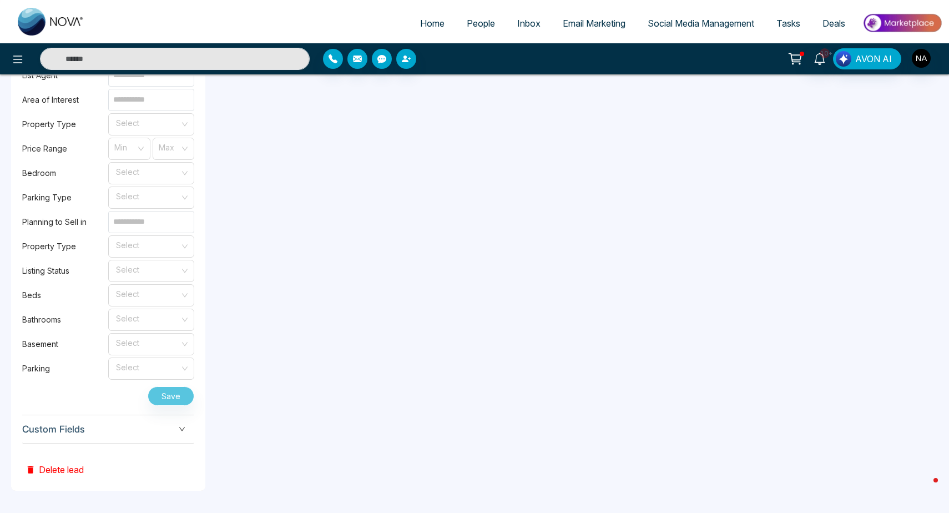
click at [133, 432] on span "Custom Fields" at bounding box center [108, 429] width 172 height 15
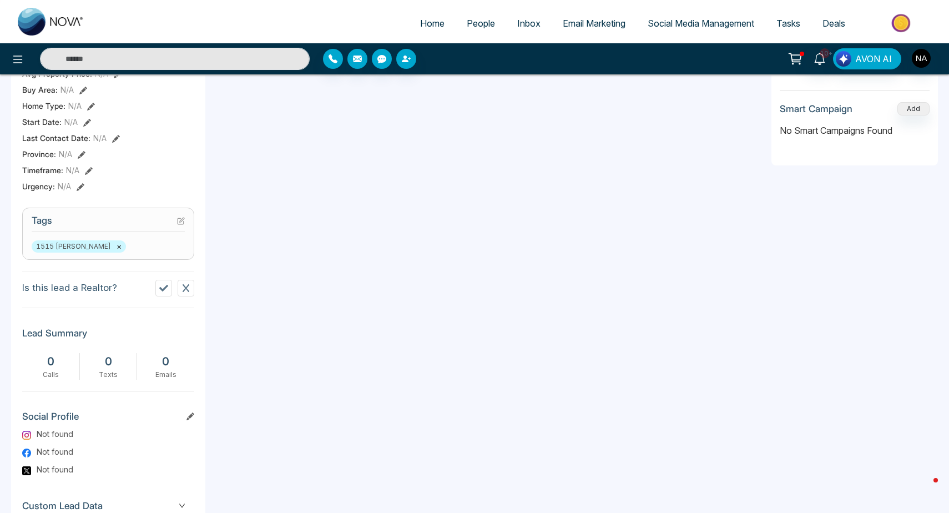
scroll to position [327, 0]
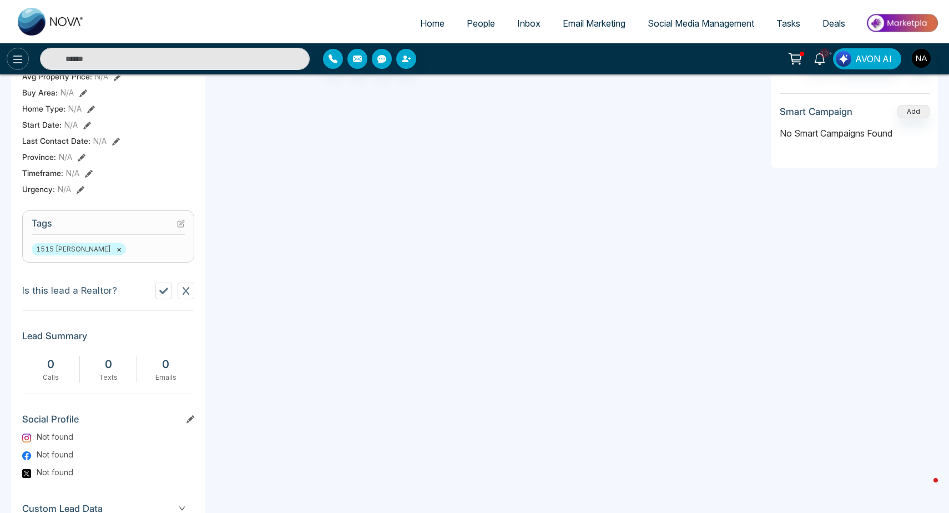
click at [16, 55] on icon at bounding box center [17, 59] width 13 height 13
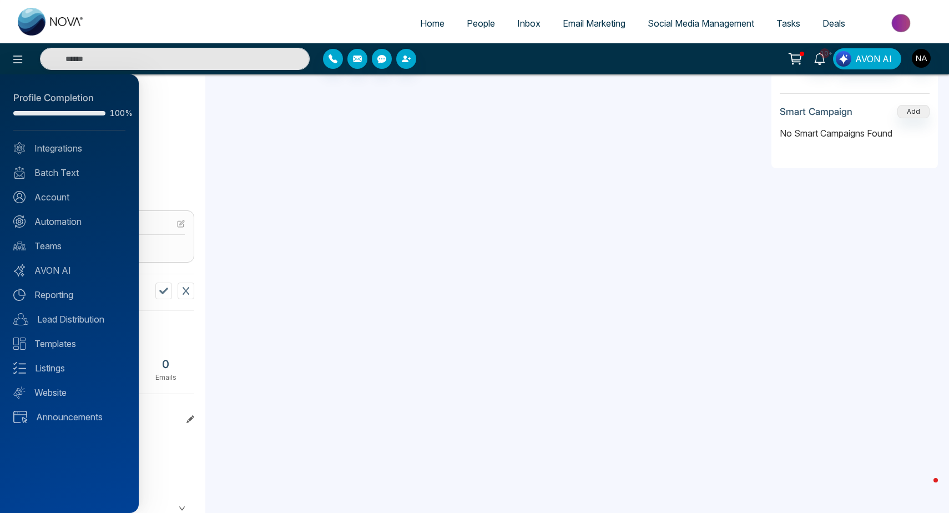
click at [303, 152] on div at bounding box center [474, 256] width 949 height 513
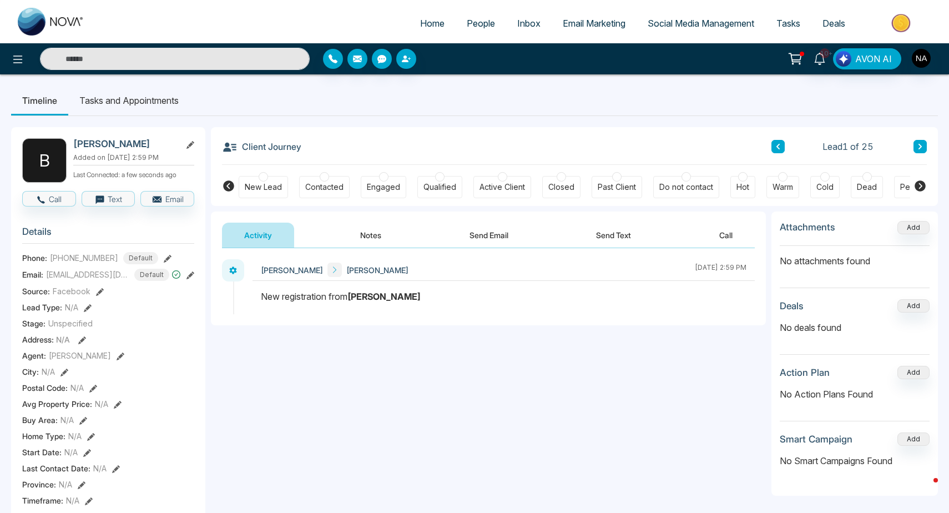
scroll to position [0, 0]
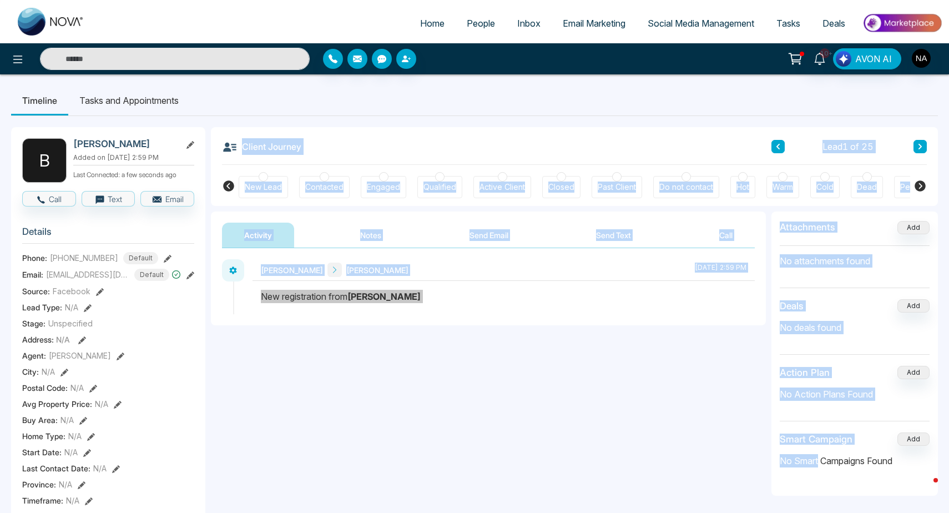
drag, startPoint x: 224, startPoint y: 147, endPoint x: 819, endPoint y: 465, distance: 674.6
click at [388, 330] on div "**********" at bounding box center [488, 359] width 555 height 222
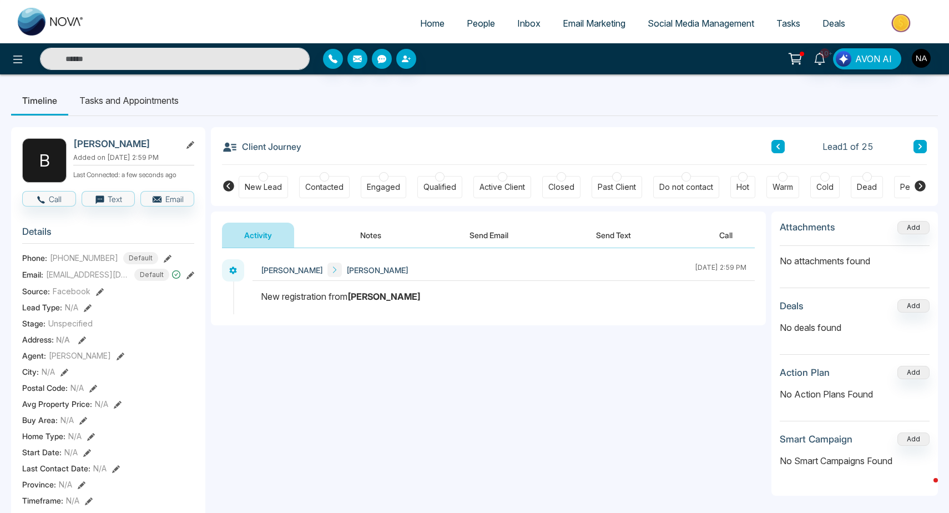
click at [242, 149] on h3 "Client Journey" at bounding box center [261, 146] width 79 height 17
drag, startPoint x: 242, startPoint y: 149, endPoint x: 286, endPoint y: 153, distance: 44.6
click at [286, 153] on h3 "Client Journey" at bounding box center [261, 146] width 79 height 17
click at [287, 148] on h3 "Client Journey" at bounding box center [261, 146] width 79 height 17
click at [480, 28] on span "People" at bounding box center [481, 23] width 28 height 11
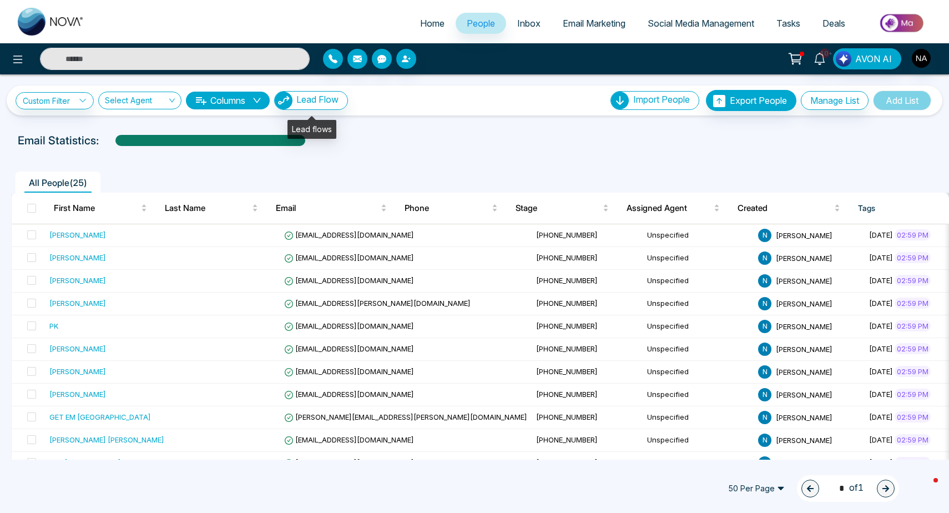
click at [322, 108] on button "Lead Flow" at bounding box center [311, 100] width 74 height 19
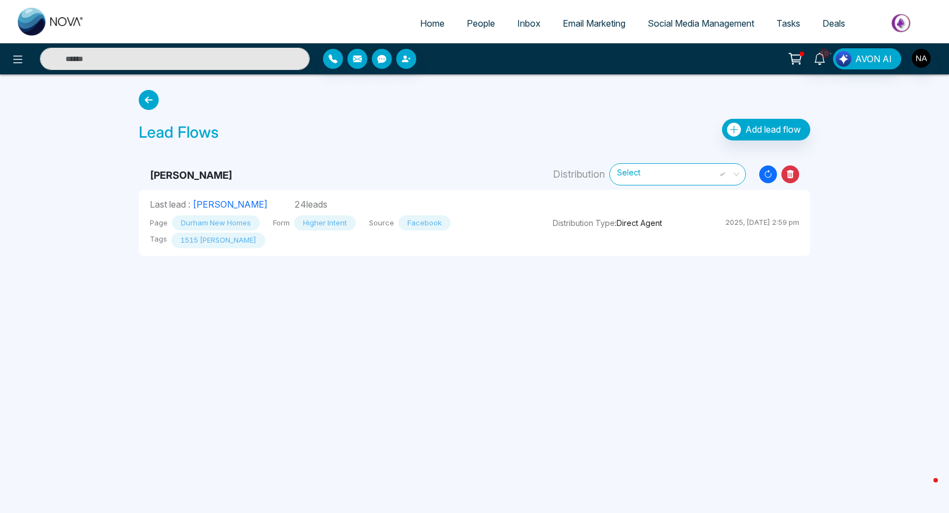
click at [750, 132] on span "Add lead flow" at bounding box center [773, 129] width 56 height 11
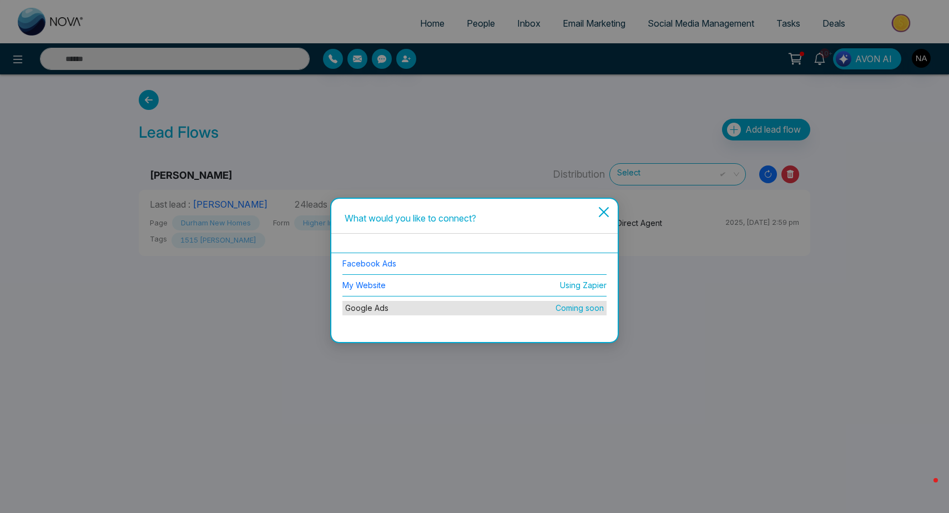
click at [416, 265] on li "Facebook Ads" at bounding box center [474, 264] width 264 height 22
click at [371, 265] on link "Facebook Ads" at bounding box center [369, 263] width 54 height 9
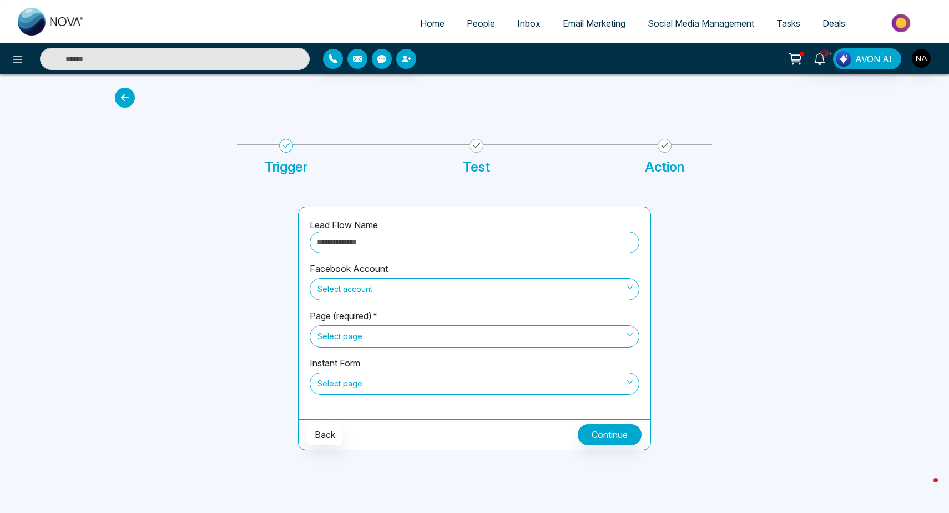
click at [359, 244] on input "text" at bounding box center [475, 242] width 330 height 22
click at [400, 283] on span "Select account" at bounding box center [474, 289] width 314 height 19
type input "*********"
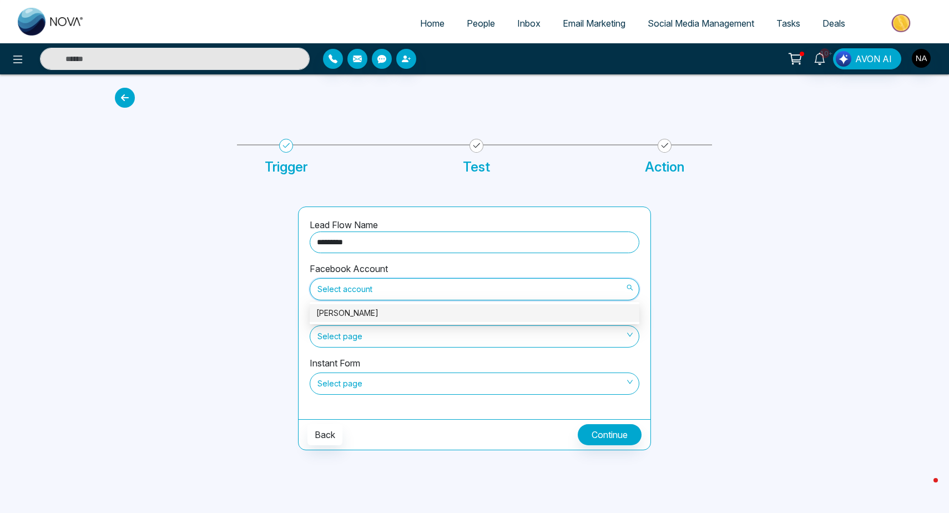
click at [355, 311] on div "[PERSON_NAME]" at bounding box center [474, 313] width 316 height 12
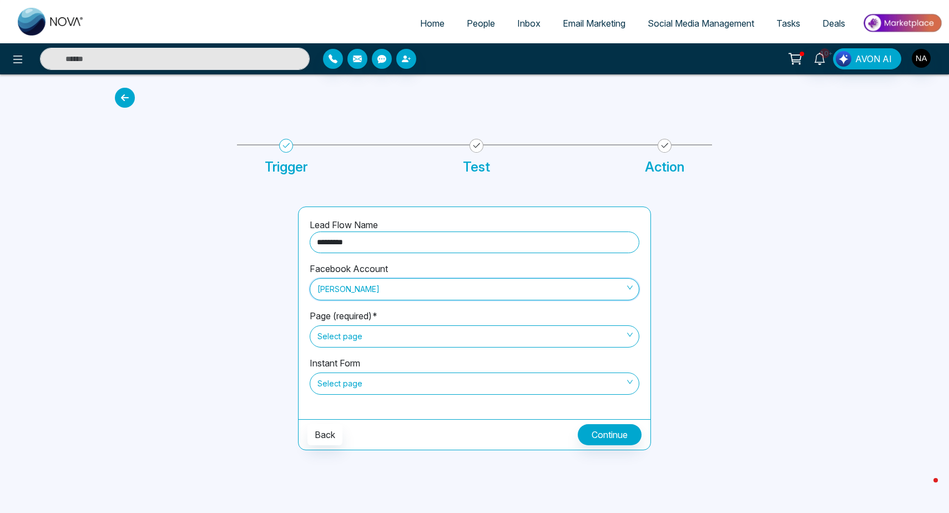
click at [342, 335] on span "Select page" at bounding box center [474, 336] width 314 height 19
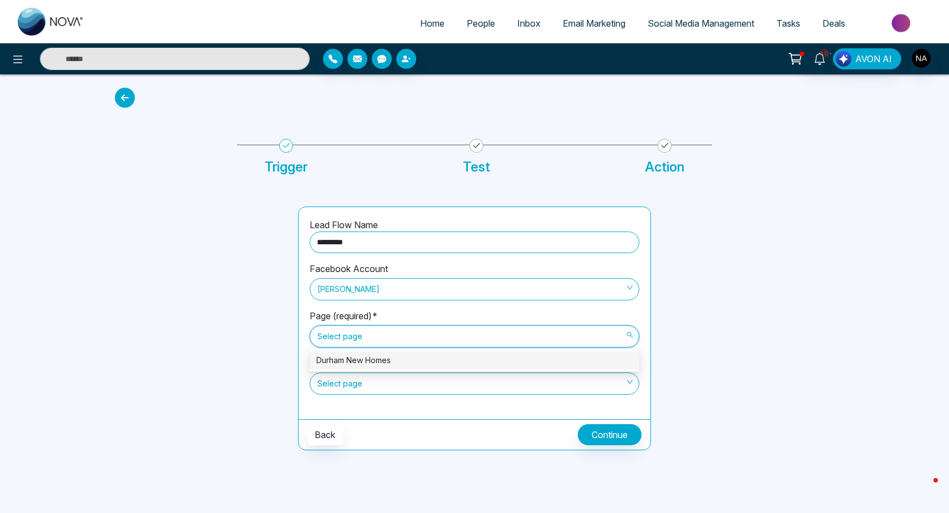
click at [344, 365] on div "Durham New Homes" at bounding box center [474, 360] width 316 height 12
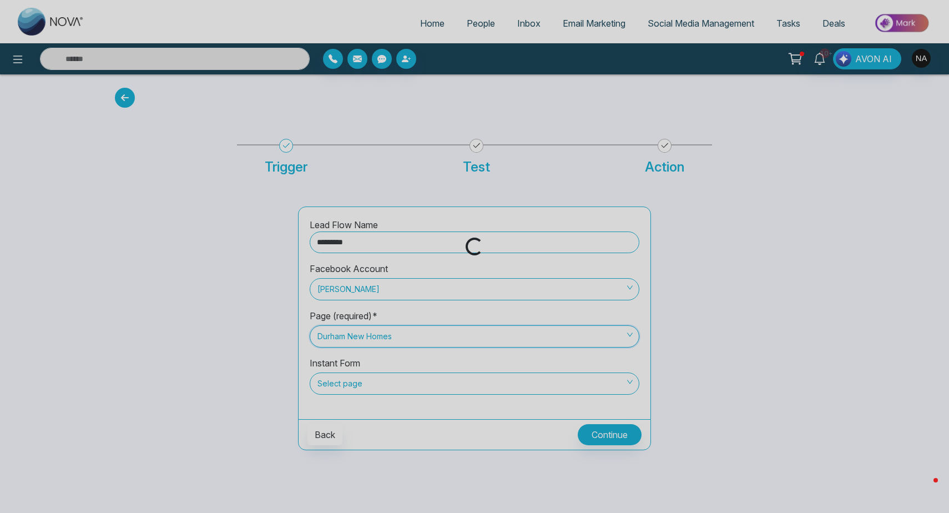
click at [342, 386] on div "Loading..." at bounding box center [474, 256] width 949 height 513
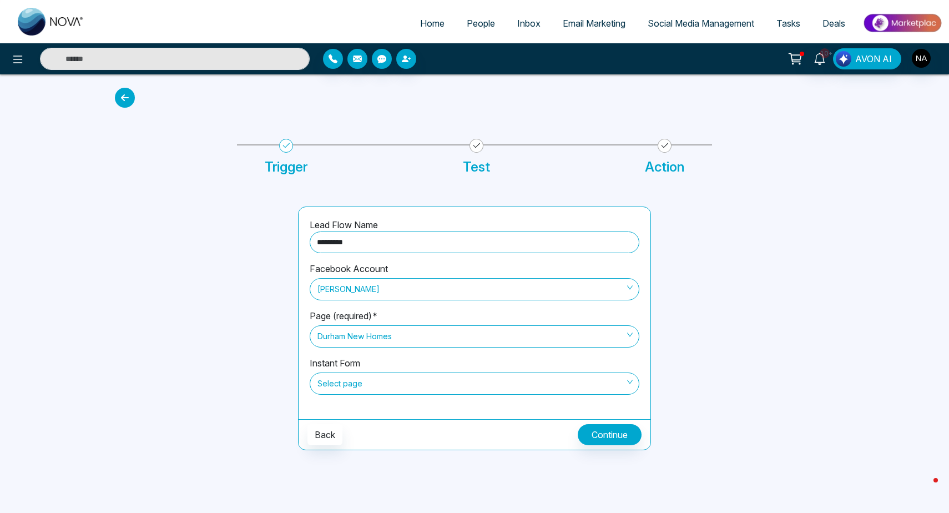
click at [342, 386] on span "Select page" at bounding box center [474, 383] width 314 height 19
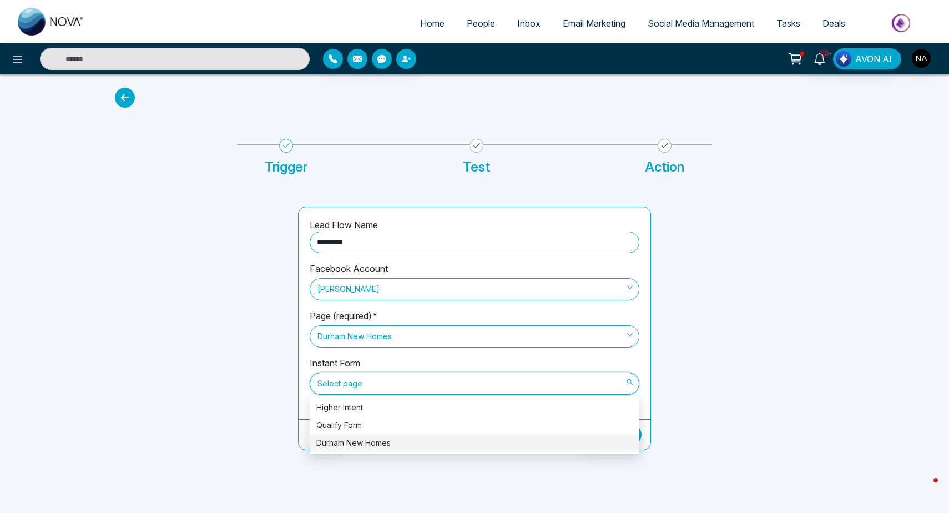
click at [348, 441] on div "Durham New Homes" at bounding box center [474, 443] width 316 height 12
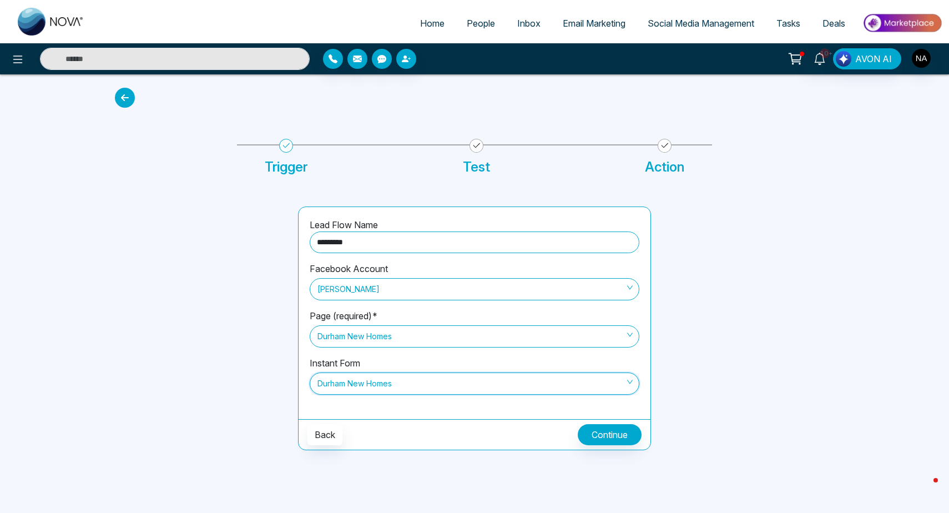
click at [592, 435] on button "Continue" at bounding box center [610, 434] width 64 height 21
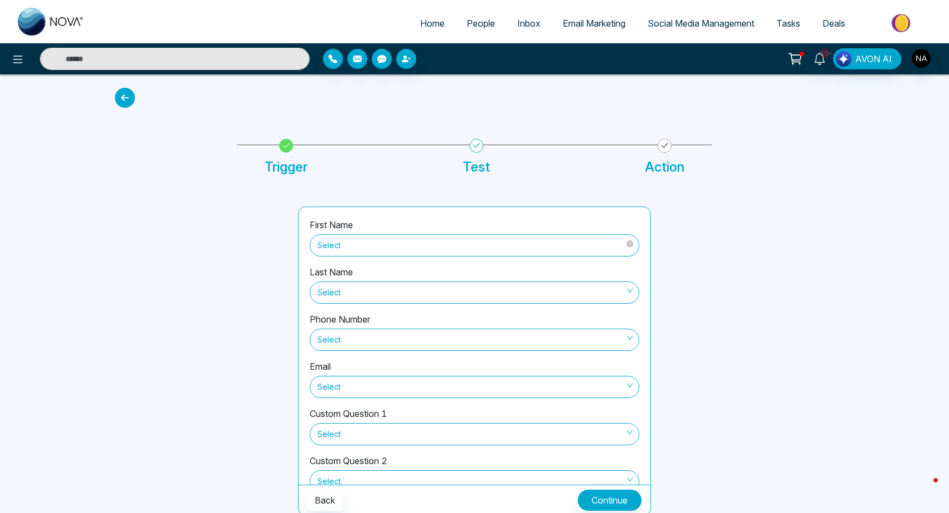
click at [385, 246] on span "Select" at bounding box center [474, 245] width 314 height 19
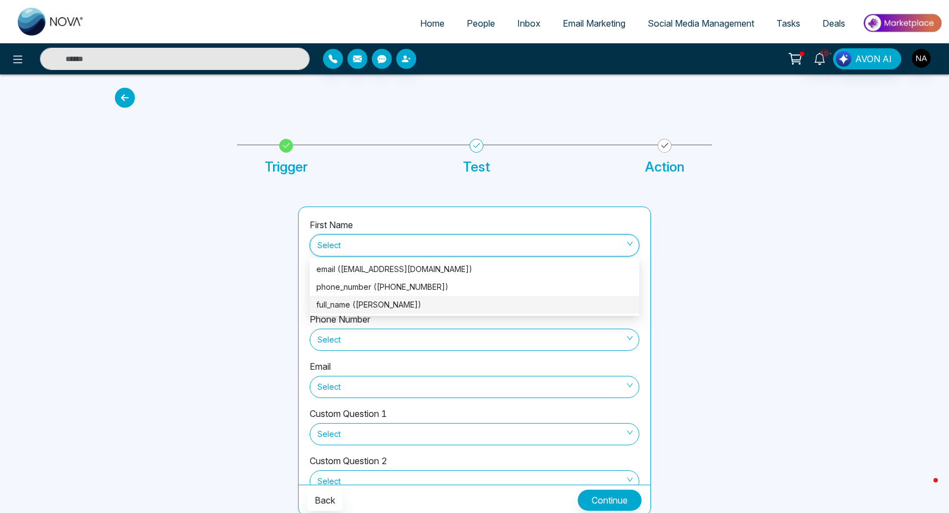
click at [367, 306] on div "full_name ([PERSON_NAME])" at bounding box center [474, 305] width 316 height 12
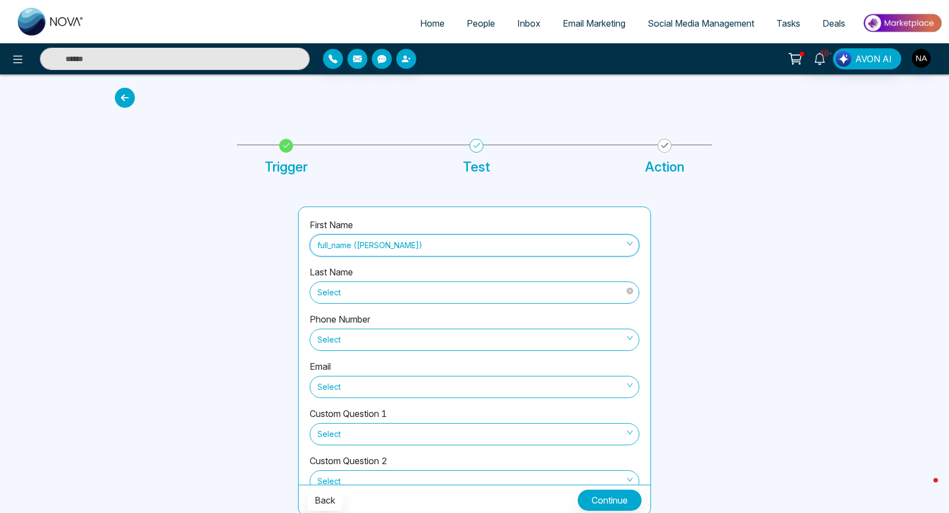
click at [358, 292] on span "Select" at bounding box center [474, 292] width 314 height 19
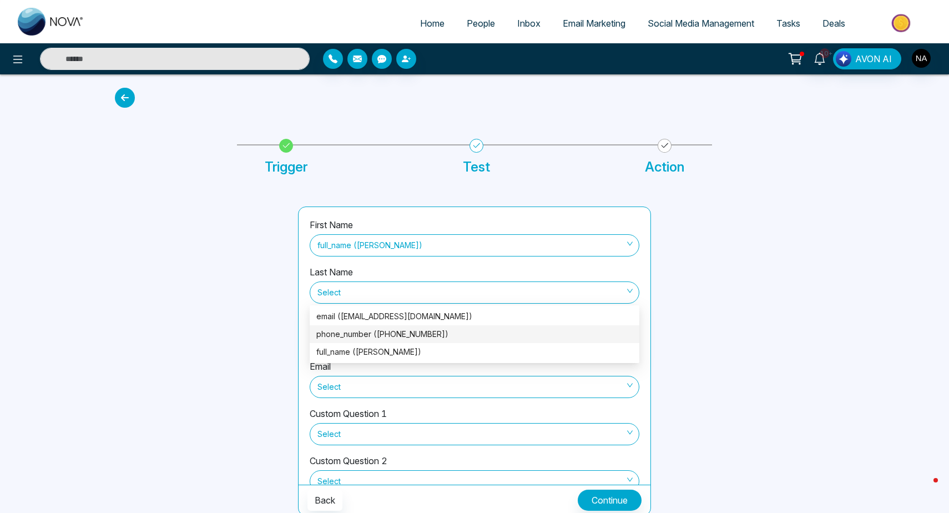
click at [241, 334] on div at bounding box center [199, 360] width 183 height 309
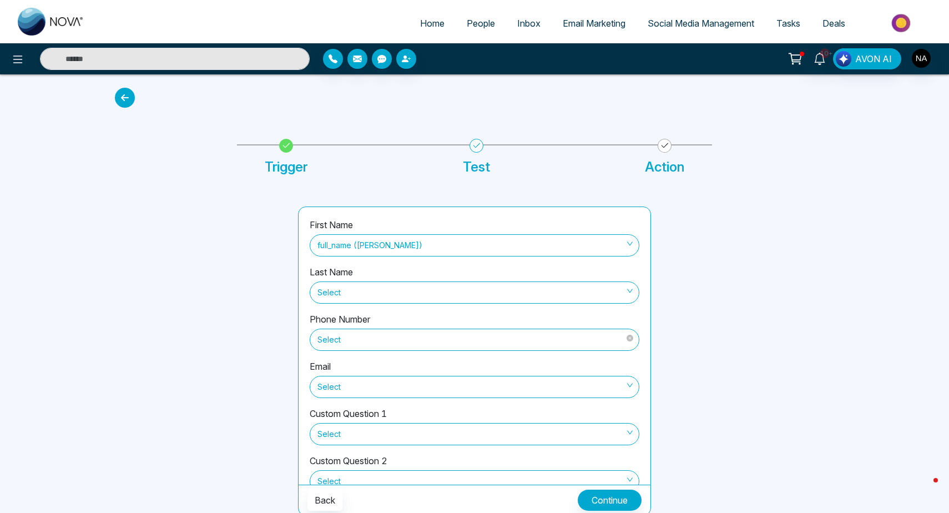
click at [326, 342] on span "Select" at bounding box center [474, 339] width 314 height 19
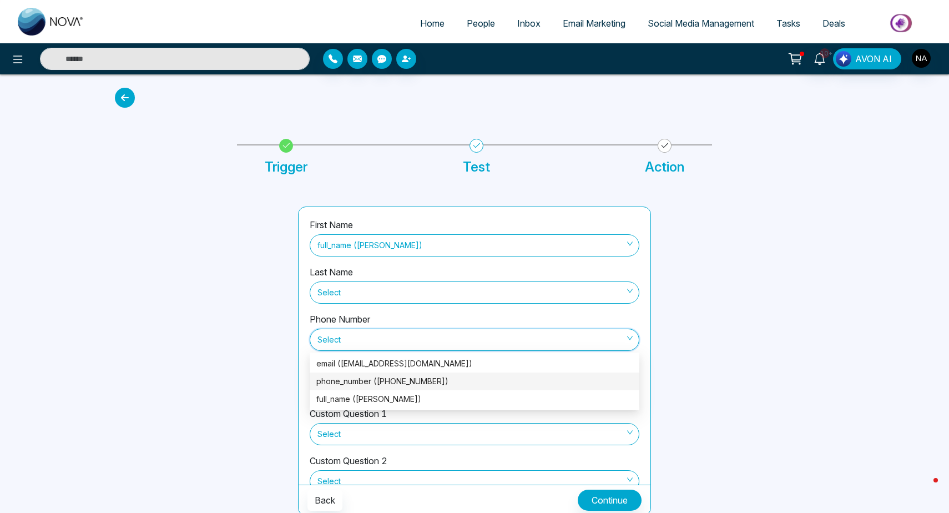
click at [354, 389] on div "phone_number ([PHONE_NUMBER])" at bounding box center [475, 381] width 330 height 18
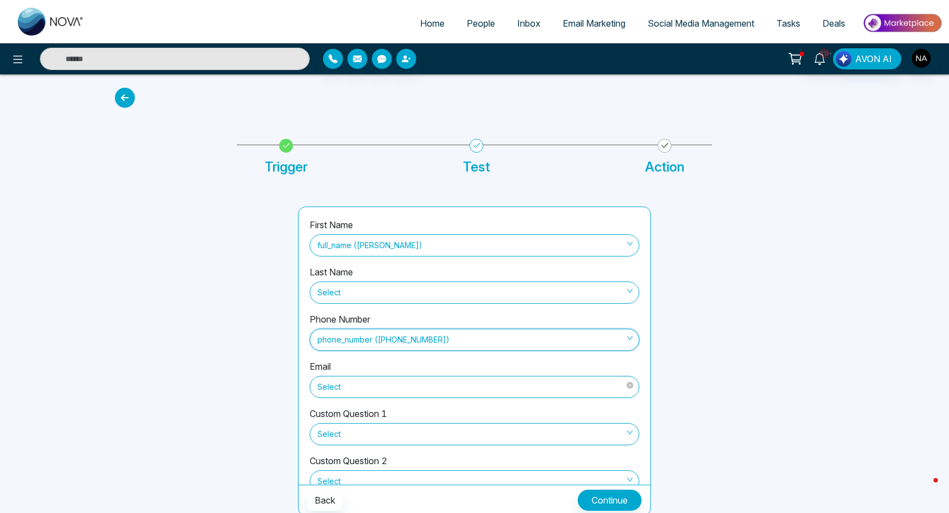
click at [347, 394] on span "Select" at bounding box center [474, 386] width 314 height 19
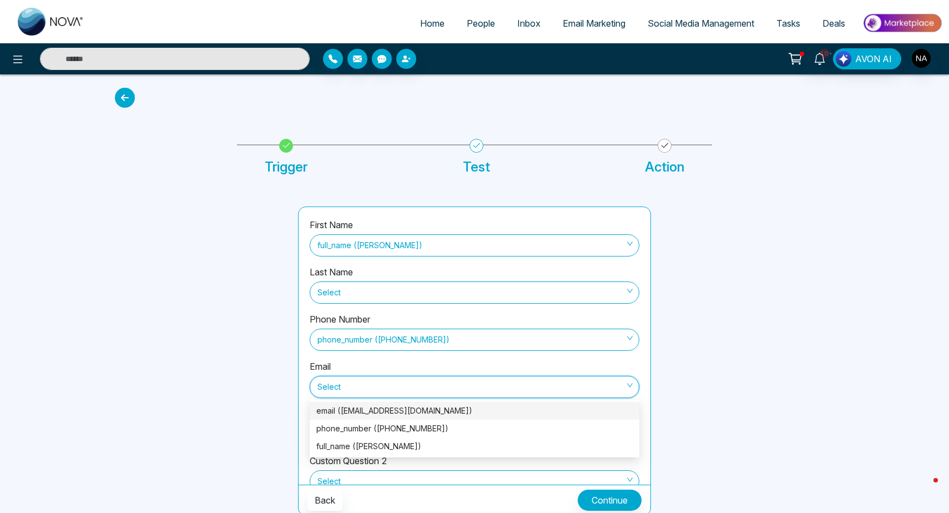
click at [354, 408] on div "email ([EMAIL_ADDRESS][DOMAIN_NAME])" at bounding box center [474, 411] width 316 height 12
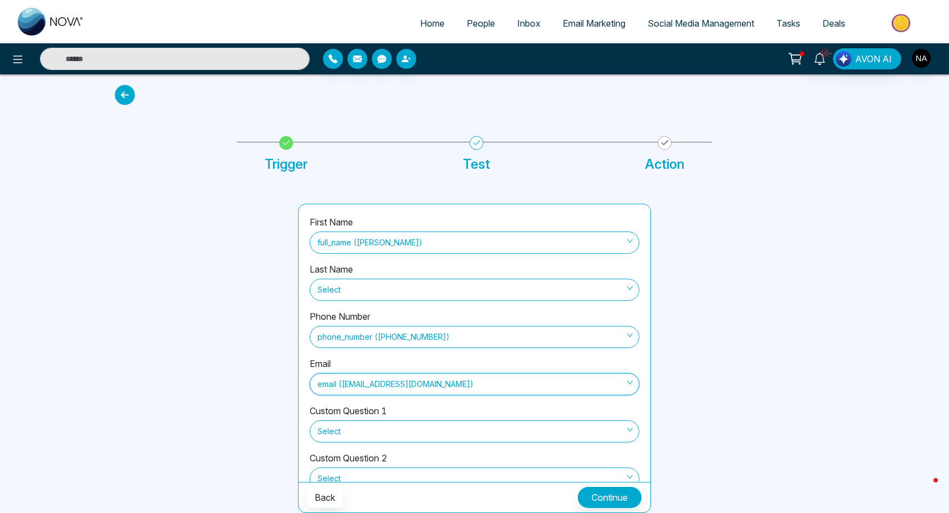
scroll to position [2, 0]
click at [601, 493] on button "Continue" at bounding box center [610, 497] width 64 height 21
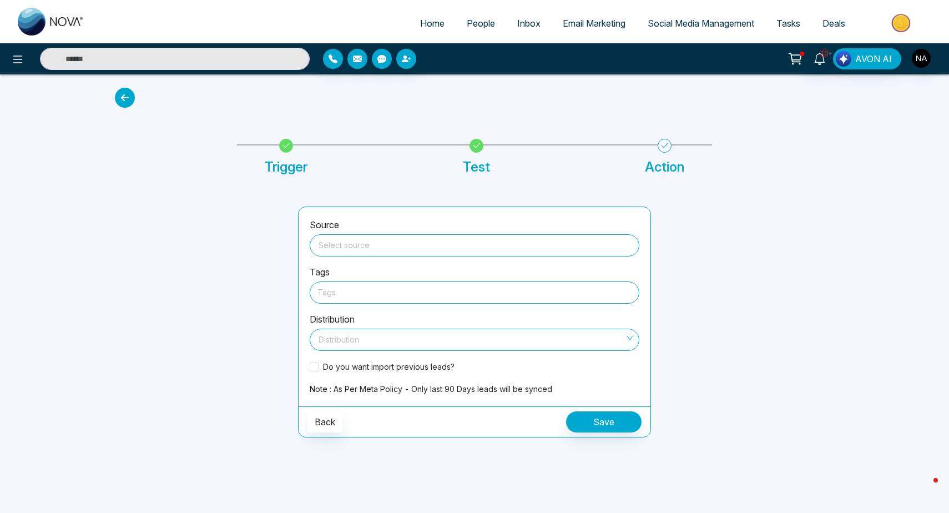
scroll to position [0, 0]
click at [453, 241] on input "search" at bounding box center [474, 243] width 316 height 17
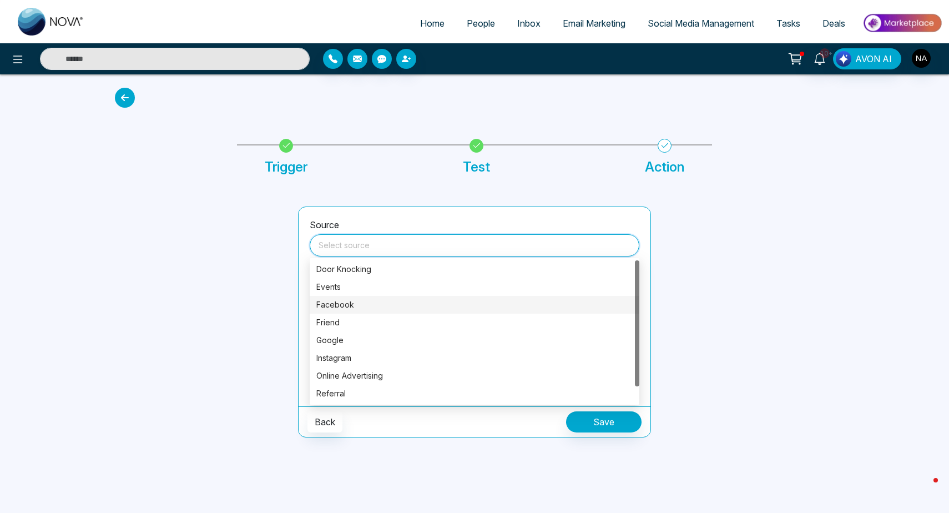
click at [342, 305] on div "Facebook" at bounding box center [474, 305] width 316 height 12
type input "********"
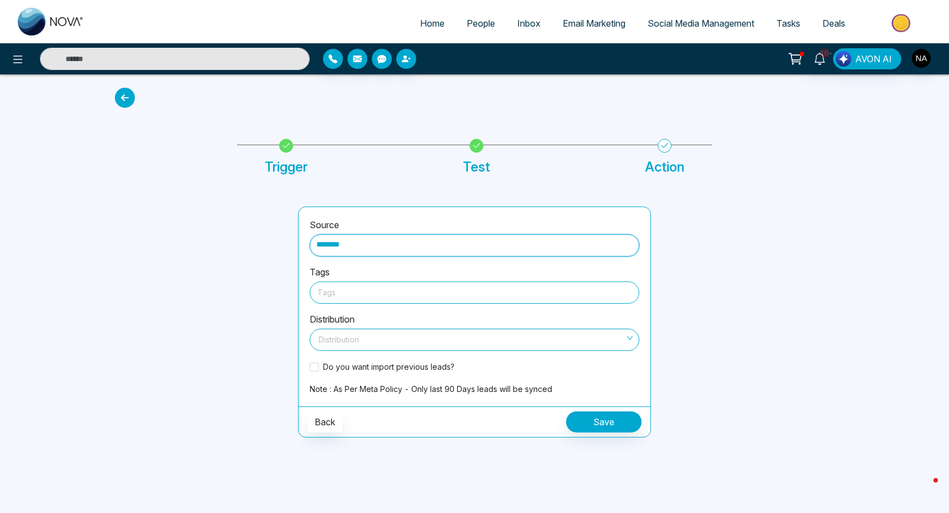
click at [340, 295] on div at bounding box center [474, 292] width 314 height 14
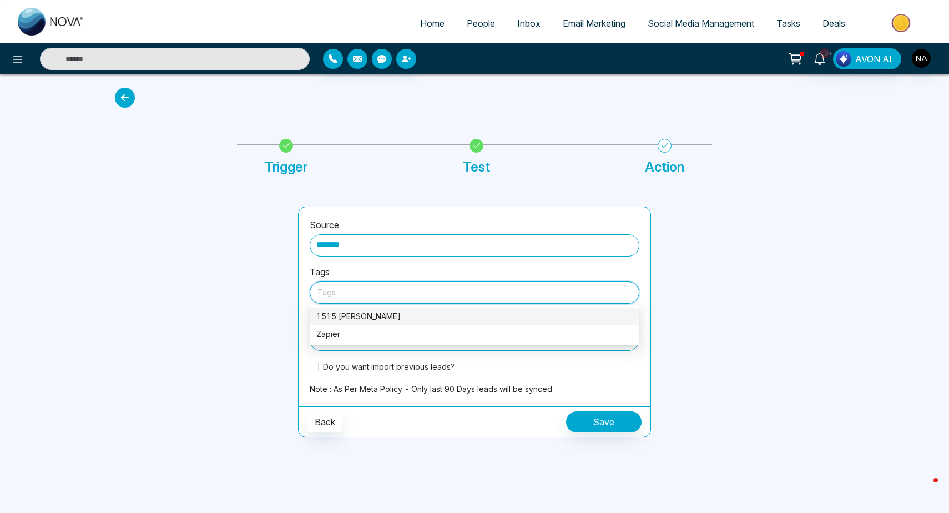
click at [344, 318] on div "1515 [PERSON_NAME]" at bounding box center [474, 316] width 316 height 12
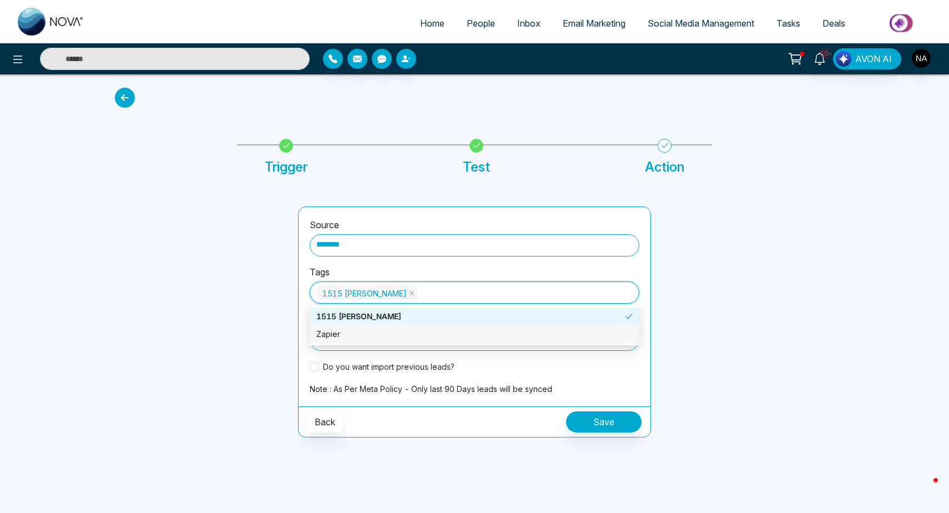
click at [242, 377] on div at bounding box center [199, 321] width 183 height 231
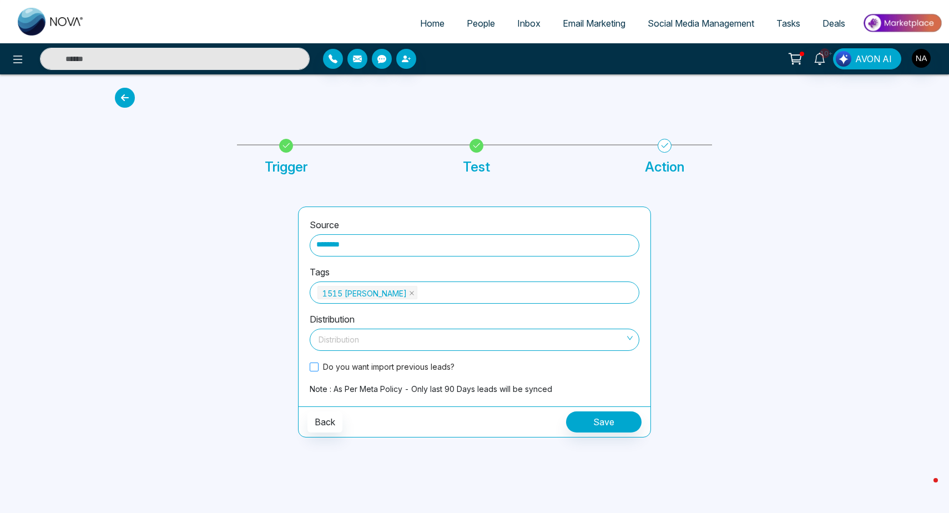
click at [317, 366] on span at bounding box center [314, 366] width 9 height 9
click at [600, 418] on button "Save" at bounding box center [603, 421] width 75 height 21
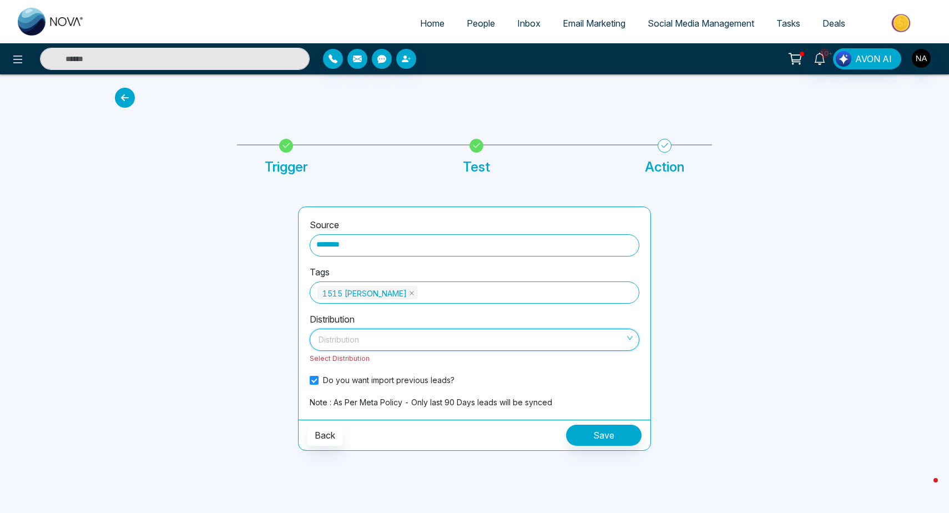
click at [349, 343] on input "search" at bounding box center [470, 337] width 309 height 17
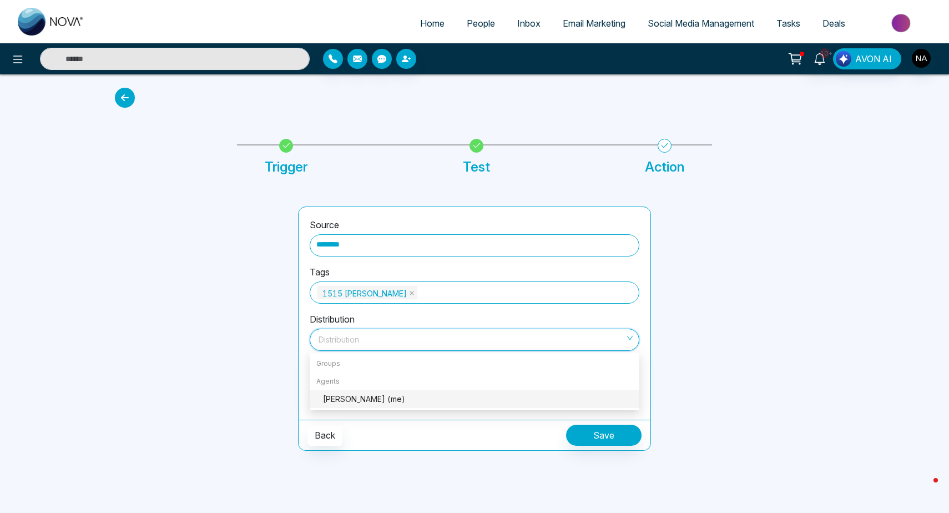
click at [338, 396] on div "[PERSON_NAME] (me)" at bounding box center [478, 399] width 310 height 12
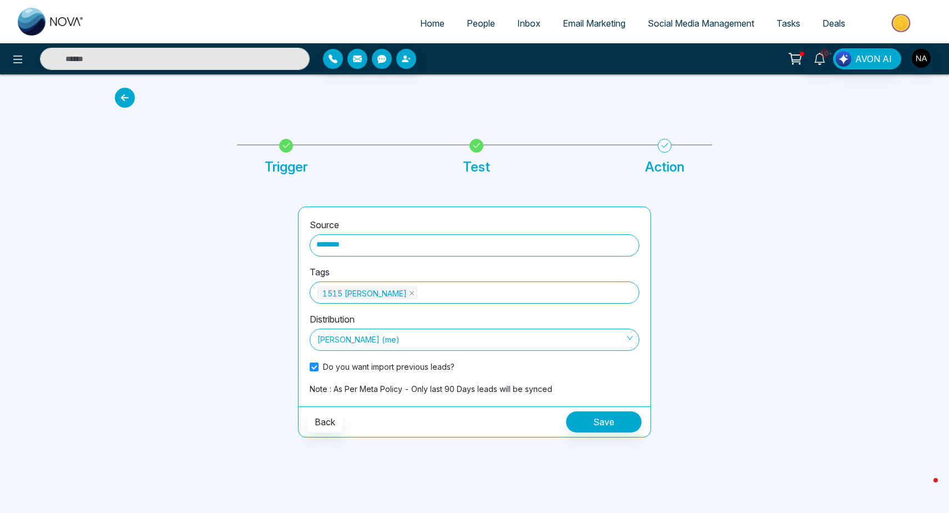
click at [624, 432] on div "Back Save" at bounding box center [475, 421] width 352 height 31
click at [619, 430] on button "Save" at bounding box center [603, 421] width 75 height 21
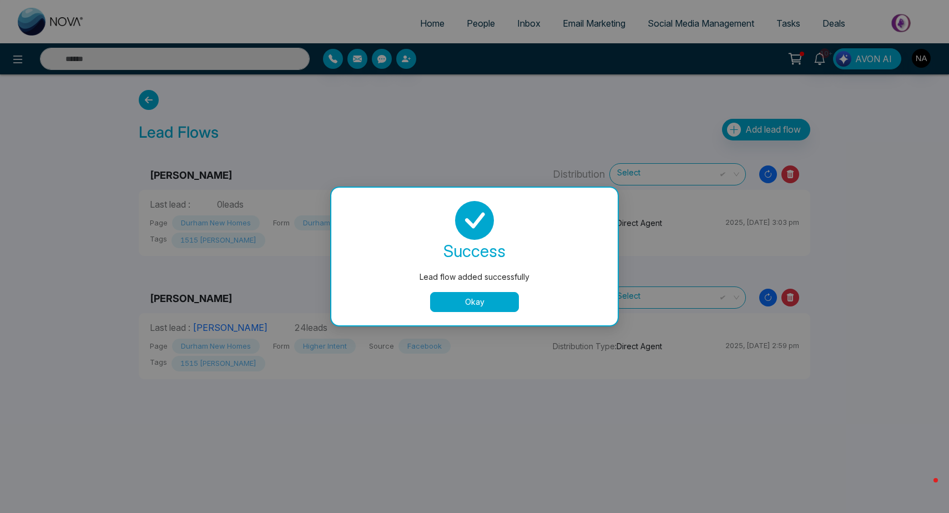
click at [450, 309] on button "Okay" at bounding box center [474, 302] width 89 height 20
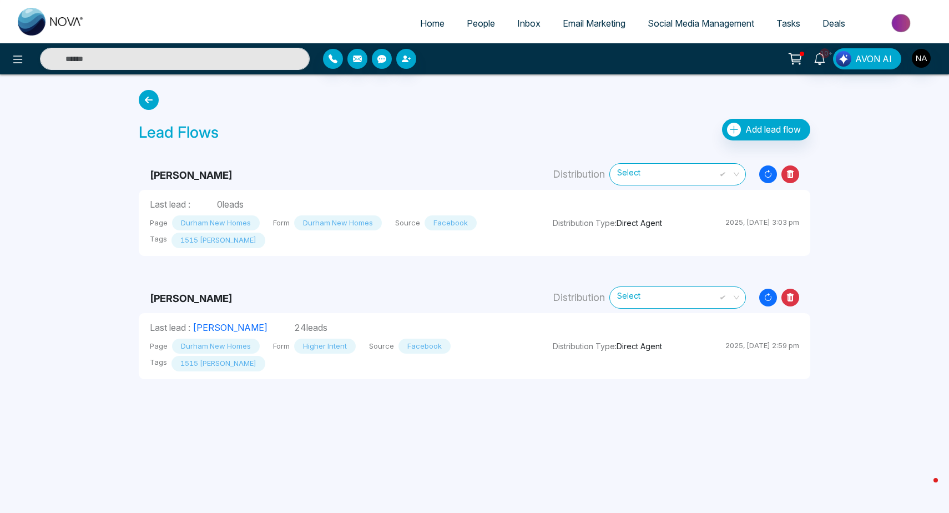
click at [490, 21] on link "People" at bounding box center [481, 23] width 51 height 21
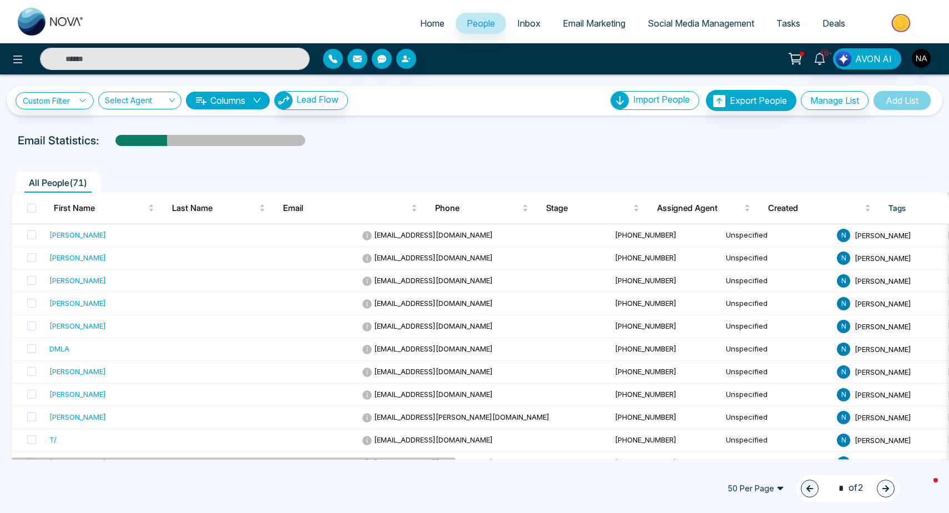
click at [292, 105] on img "button" at bounding box center [284, 101] width 18 height 18
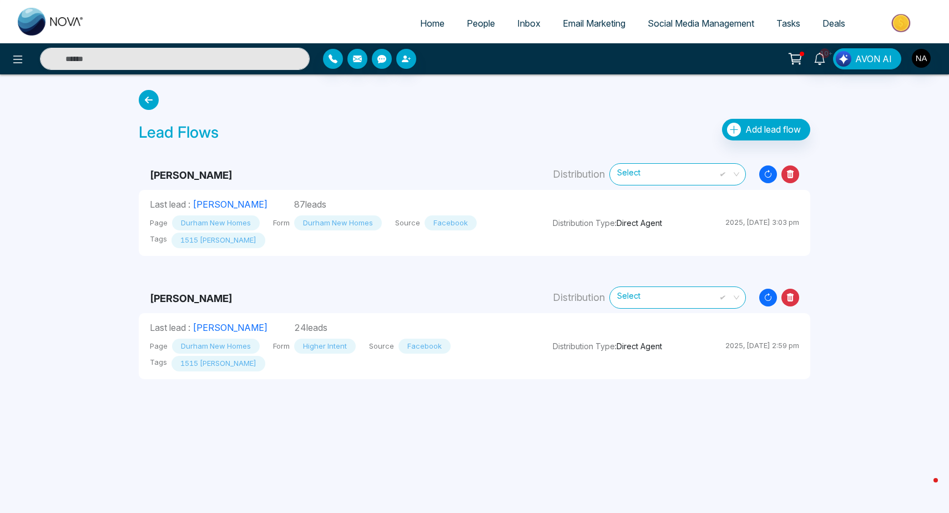
click at [751, 139] on button "Add lead flow" at bounding box center [766, 130] width 88 height 22
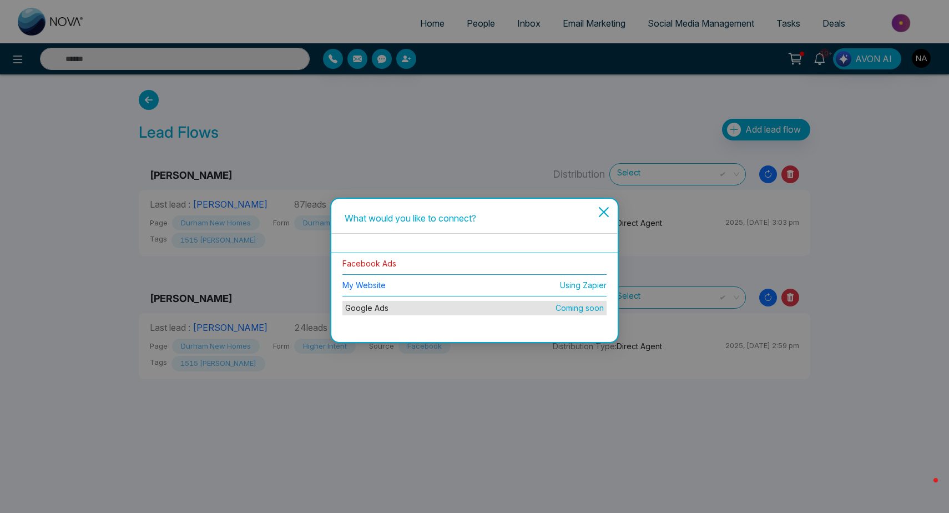
click at [384, 266] on link "Facebook Ads" at bounding box center [369, 263] width 54 height 9
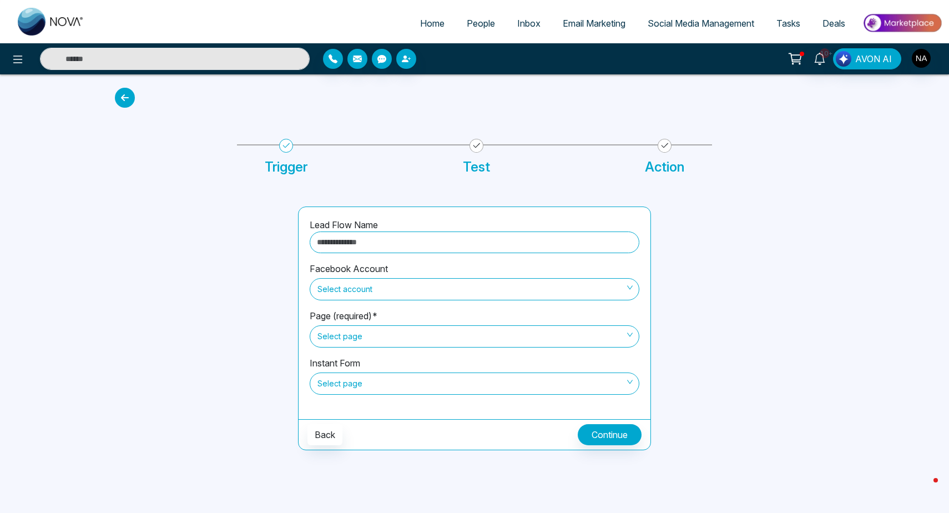
click at [359, 242] on input "text" at bounding box center [475, 242] width 330 height 22
type input "*********"
click at [380, 308] on div "Facebook Account Select account" at bounding box center [475, 285] width 330 height 47
click at [357, 253] on div "Lead Flow Name *********" at bounding box center [475, 240] width 330 height 44
click at [355, 292] on span "Select account" at bounding box center [474, 289] width 314 height 19
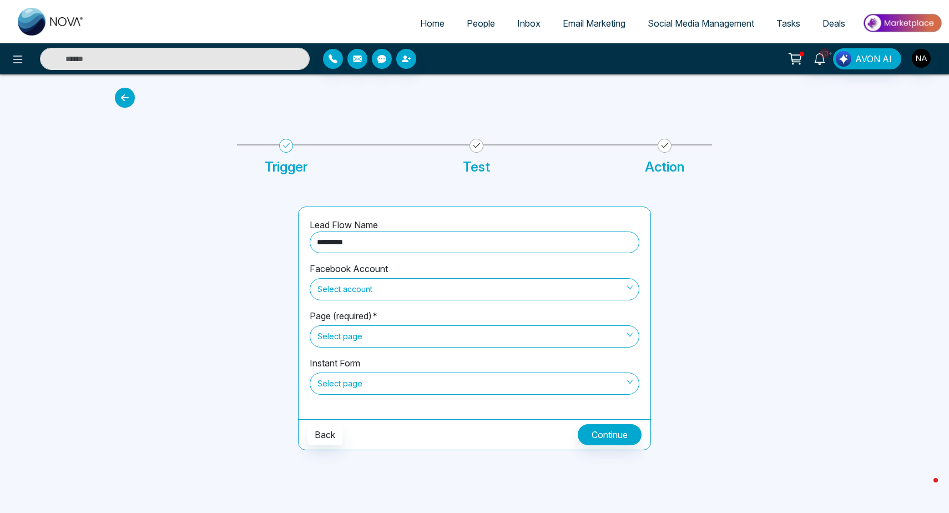
click at [351, 322] on body "Home People Inbox Email Marketing Social Media Management Tasks Deals 10+ AVON …" at bounding box center [474, 256] width 949 height 513
click at [349, 291] on span "Select account" at bounding box center [474, 289] width 314 height 19
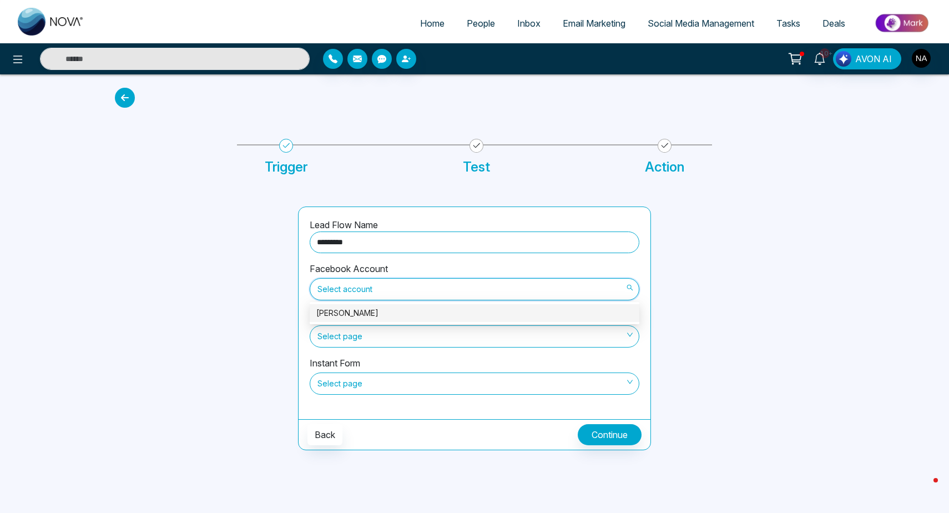
click at [349, 310] on div "[PERSON_NAME]" at bounding box center [474, 313] width 316 height 12
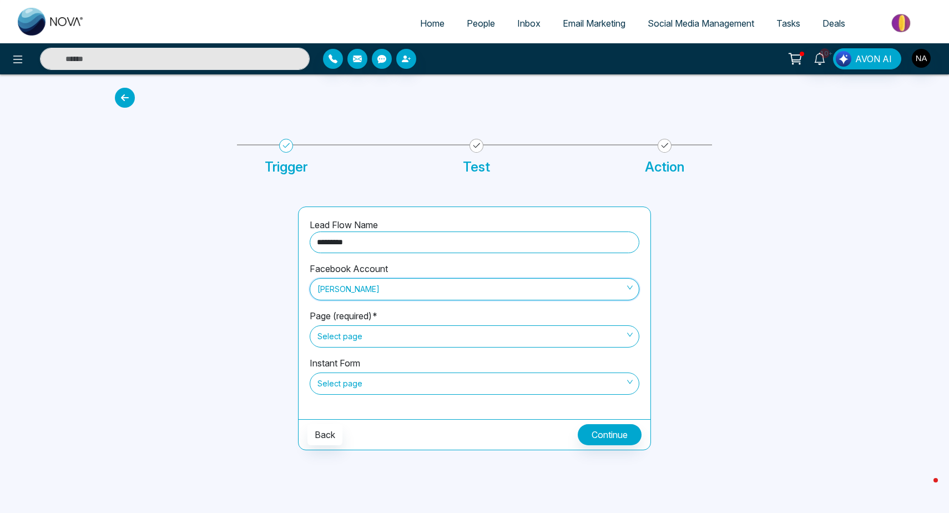
click at [347, 334] on span "Select page" at bounding box center [474, 336] width 314 height 19
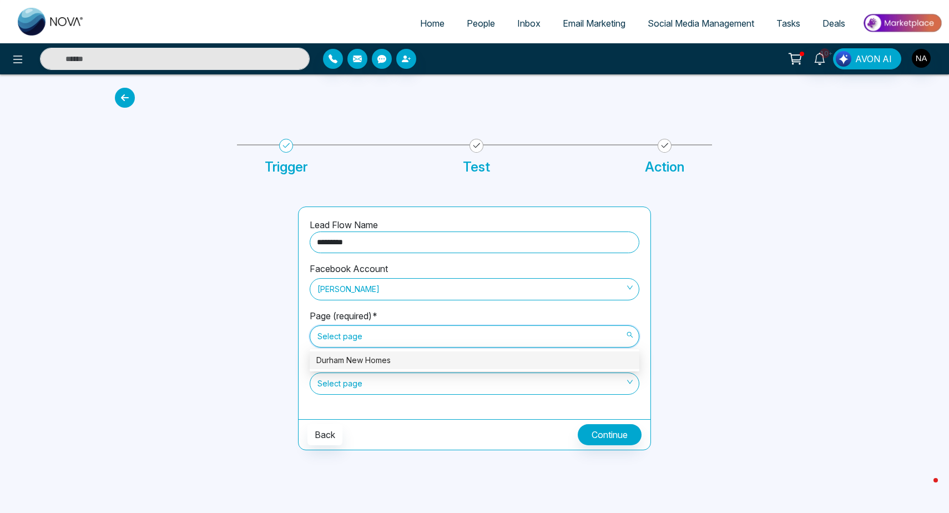
click at [360, 370] on body "Home People Inbox Email Marketing Social Media Management Tasks Deals 10+ AVON …" at bounding box center [474, 256] width 949 height 513
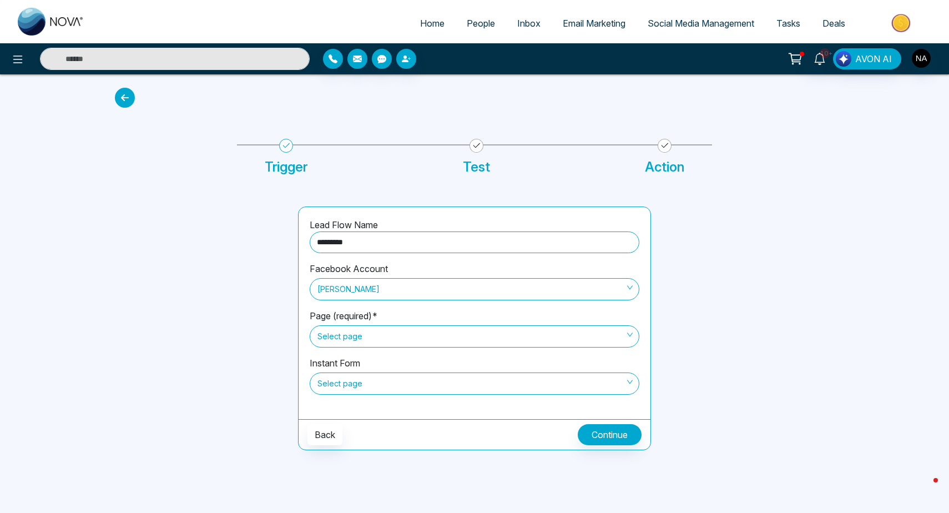
click at [359, 344] on span "Select page" at bounding box center [474, 336] width 314 height 19
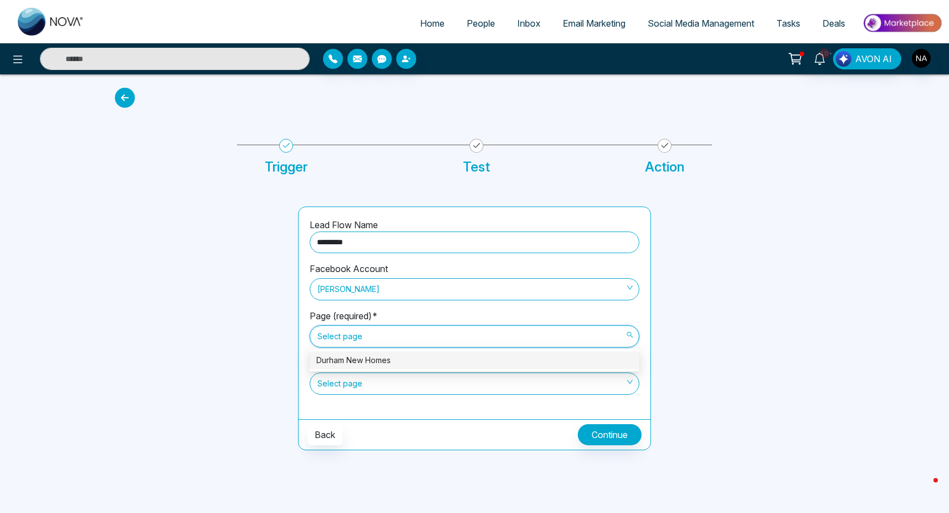
click at [359, 356] on div "Durham New Homes" at bounding box center [474, 360] width 316 height 12
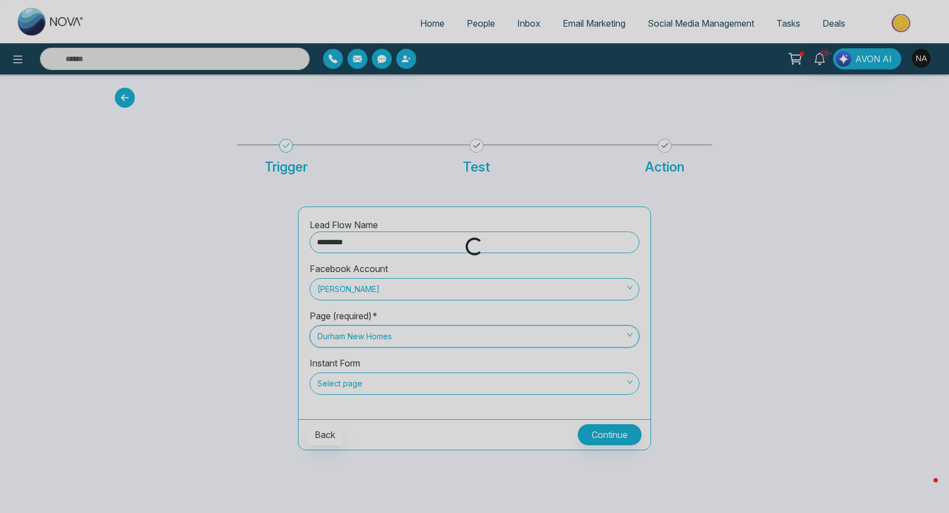
click at [346, 384] on div "Loading..." at bounding box center [474, 256] width 949 height 513
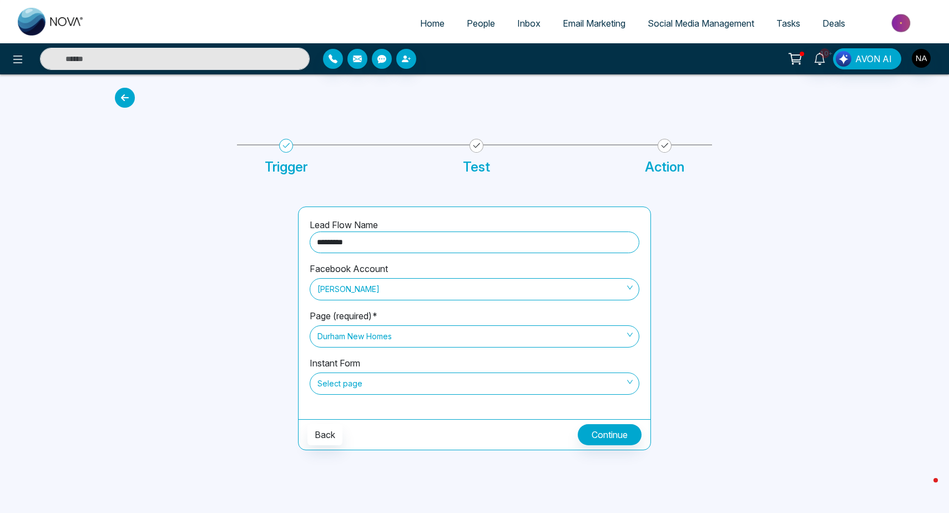
click at [346, 384] on span "Select page" at bounding box center [474, 383] width 314 height 19
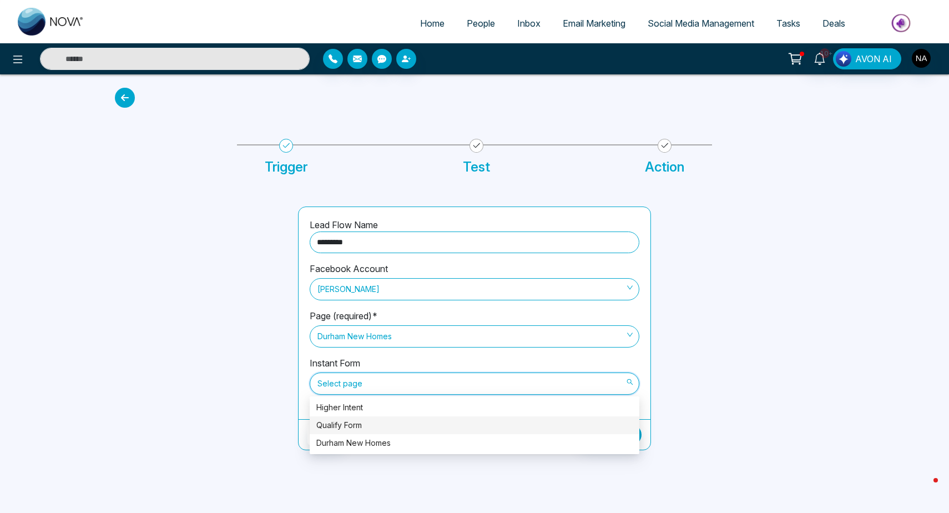
click at [360, 423] on div "Qualify Form" at bounding box center [474, 425] width 316 height 12
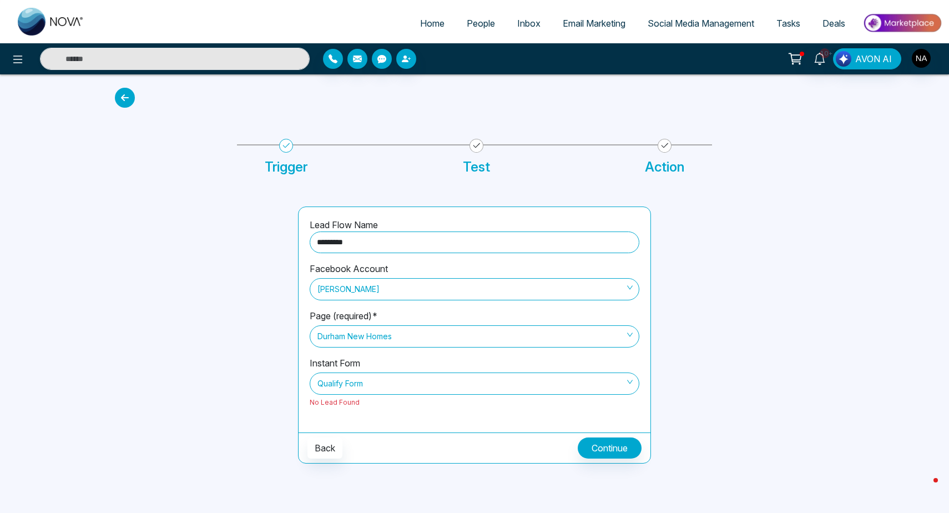
click at [471, 28] on span "People" at bounding box center [481, 23] width 28 height 11
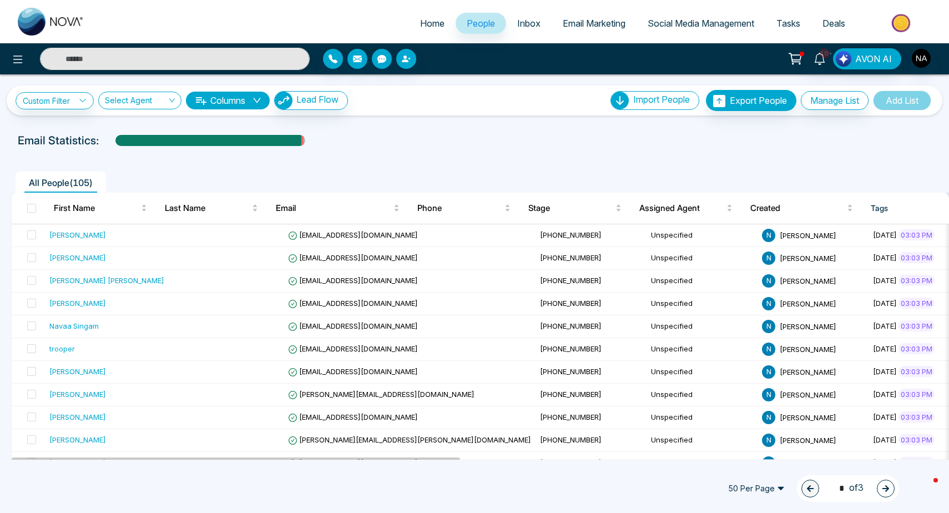
click at [609, 19] on span "Email Marketing" at bounding box center [594, 23] width 63 height 11
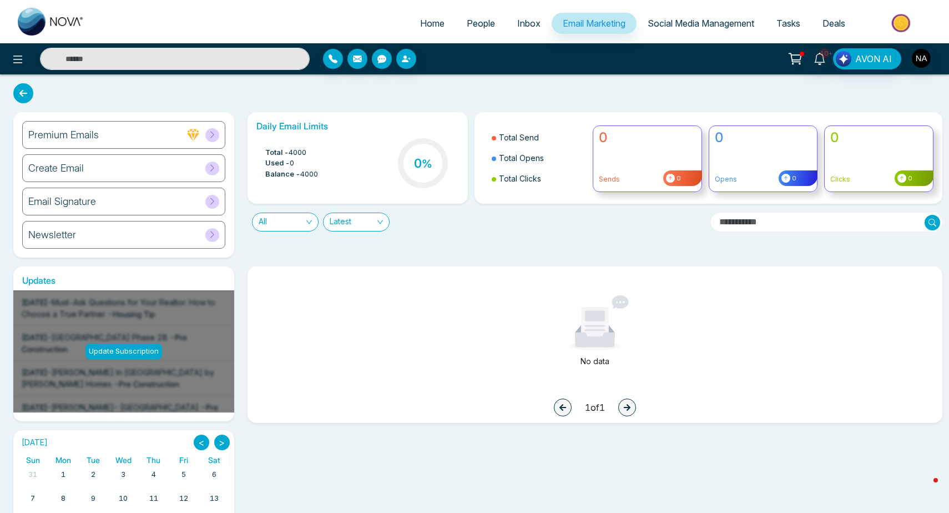
click at [188, 174] on div "Create Email" at bounding box center [123, 168] width 203 height 28
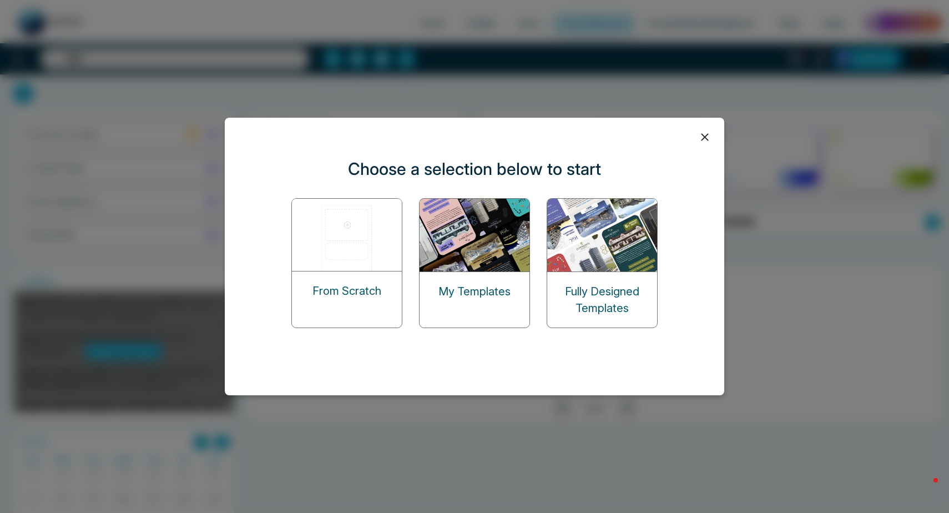
click at [710, 139] on icon at bounding box center [705, 137] width 17 height 17
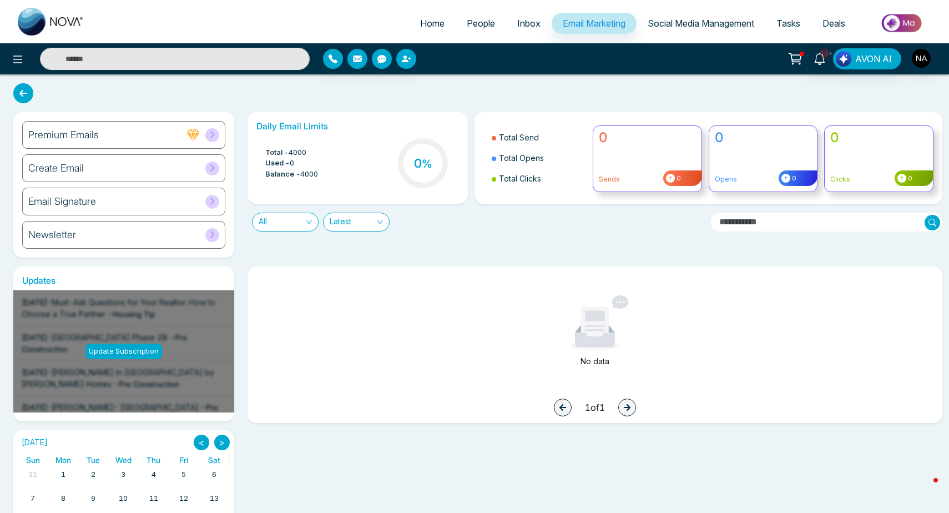
click at [475, 16] on link "People" at bounding box center [481, 23] width 51 height 21
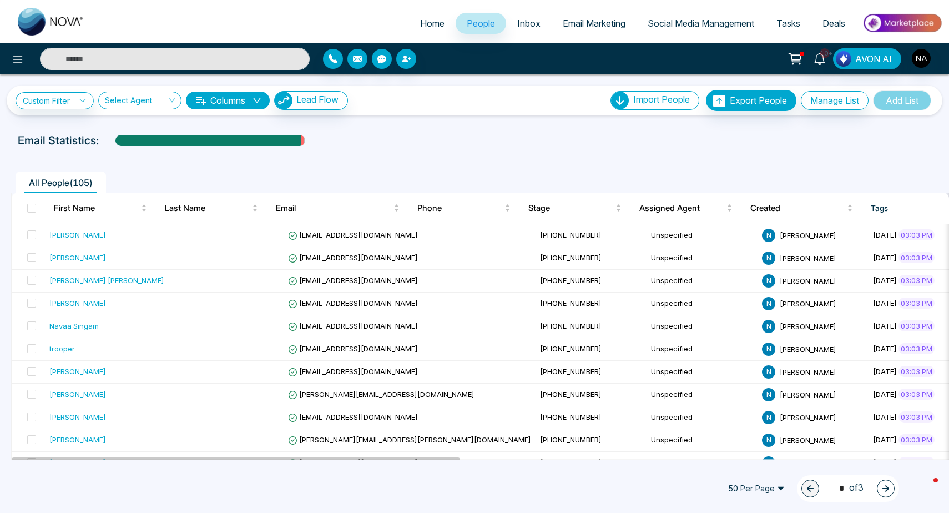
click at [107, 60] on input "text" at bounding box center [175, 59] width 270 height 22
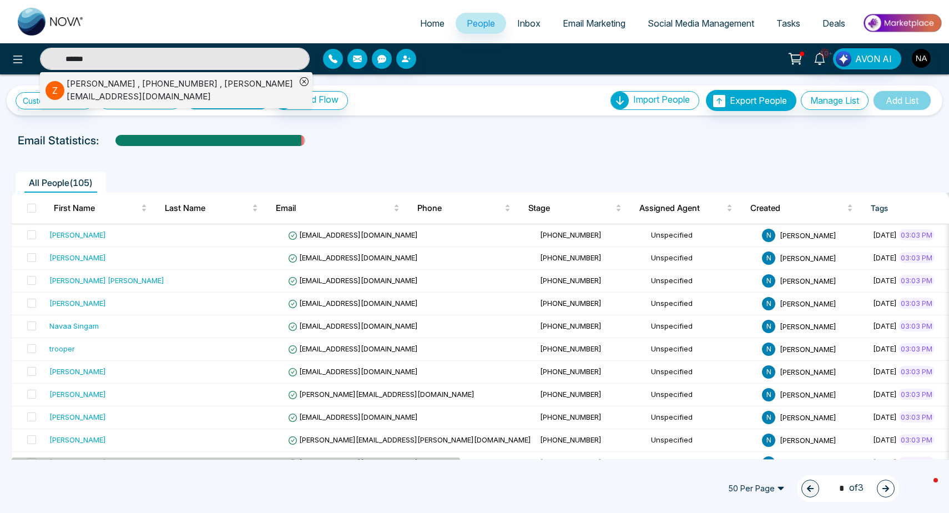
type input "******"
click at [147, 91] on div "[PERSON_NAME] , [PHONE_NUMBER] , [PERSON_NAME][EMAIL_ADDRESS][DOMAIN_NAME]" at bounding box center [181, 90] width 229 height 25
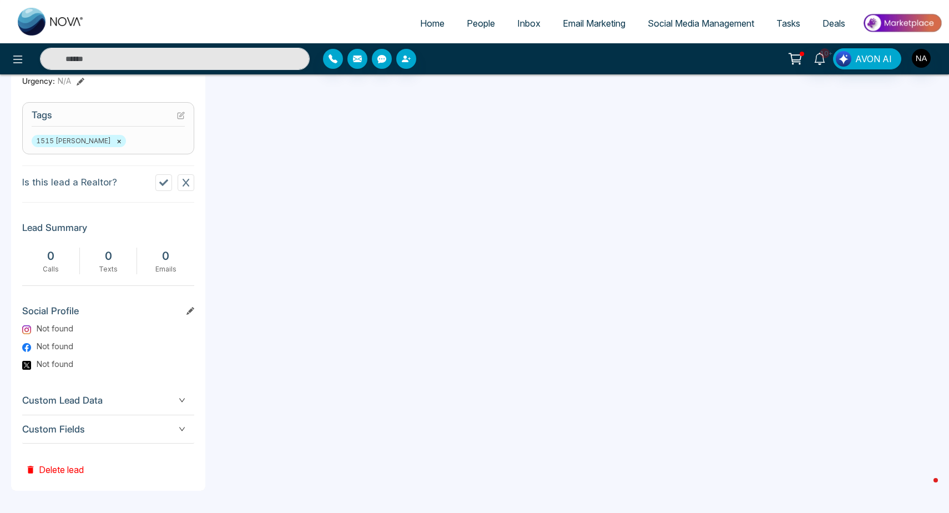
scroll to position [441, 0]
click at [185, 431] on span "Custom Fields" at bounding box center [108, 429] width 172 height 15
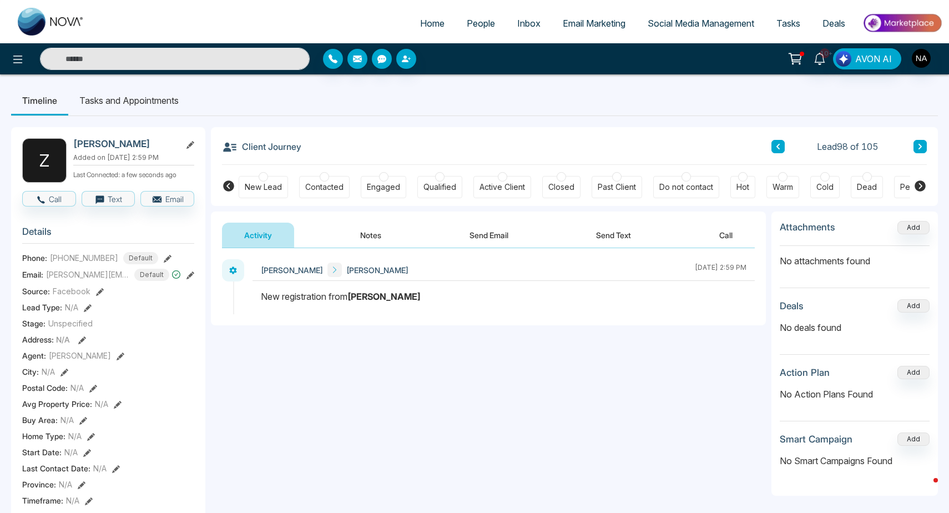
scroll to position [0, 0]
click at [58, 206] on button "Call" at bounding box center [49, 199] width 54 height 16
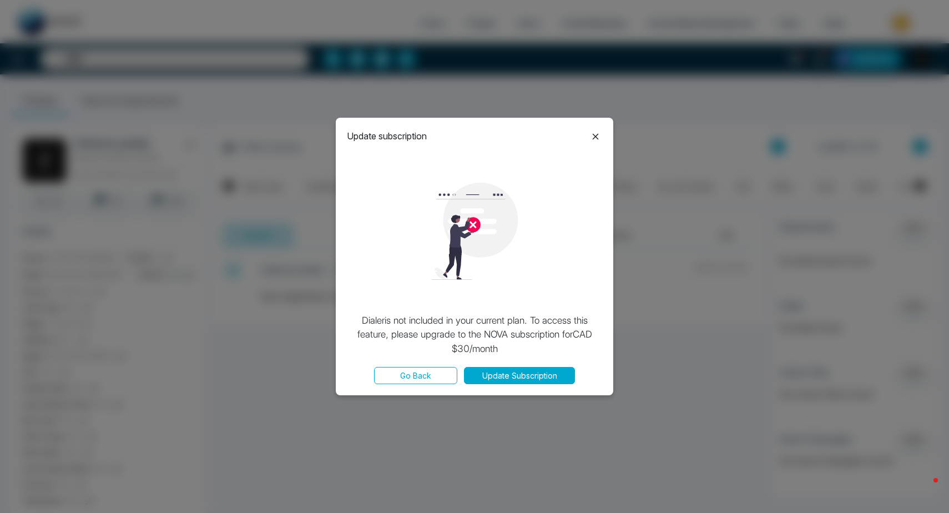
click at [599, 124] on div "Update subscription [PERSON_NAME] is not included in your current plan. To acce…" at bounding box center [475, 257] width 278 height 278
click at [599, 128] on div "Update subscription [PERSON_NAME] is not included in your current plan. To acce…" at bounding box center [475, 257] width 278 height 278
click at [592, 136] on icon at bounding box center [595, 136] width 13 height 13
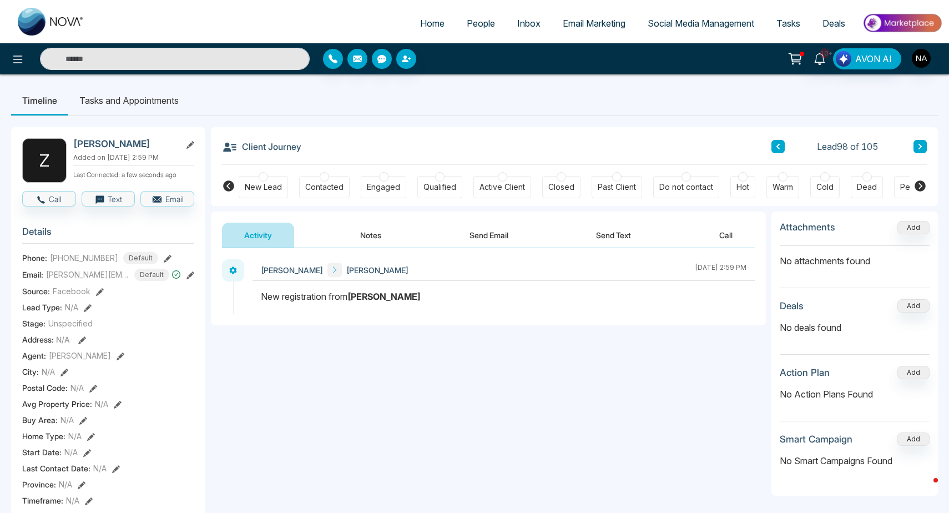
click at [263, 143] on h3 "Client Journey" at bounding box center [261, 146] width 79 height 17
click at [266, 147] on h3 "Client Journey" at bounding box center [261, 146] width 79 height 17
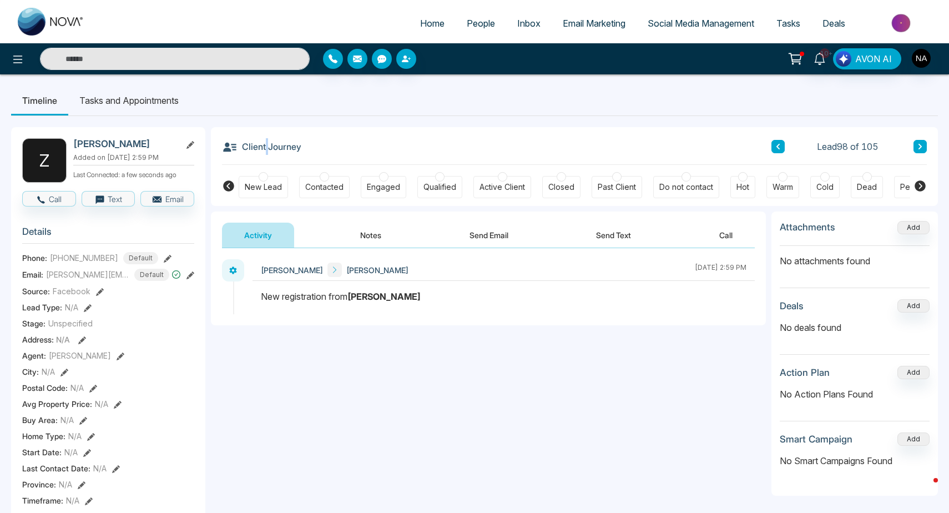
click at [266, 147] on h3 "Client Journey" at bounding box center [261, 146] width 79 height 17
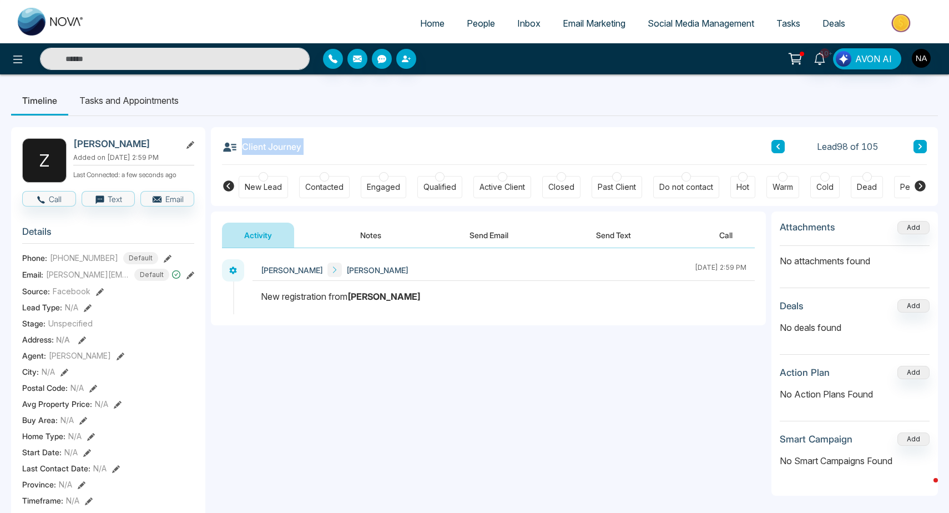
click at [266, 147] on h3 "Client Journey" at bounding box center [261, 146] width 79 height 17
click at [274, 154] on h3 "Client Journey" at bounding box center [261, 146] width 79 height 17
click at [268, 152] on h3 "Client Journey" at bounding box center [261, 146] width 79 height 17
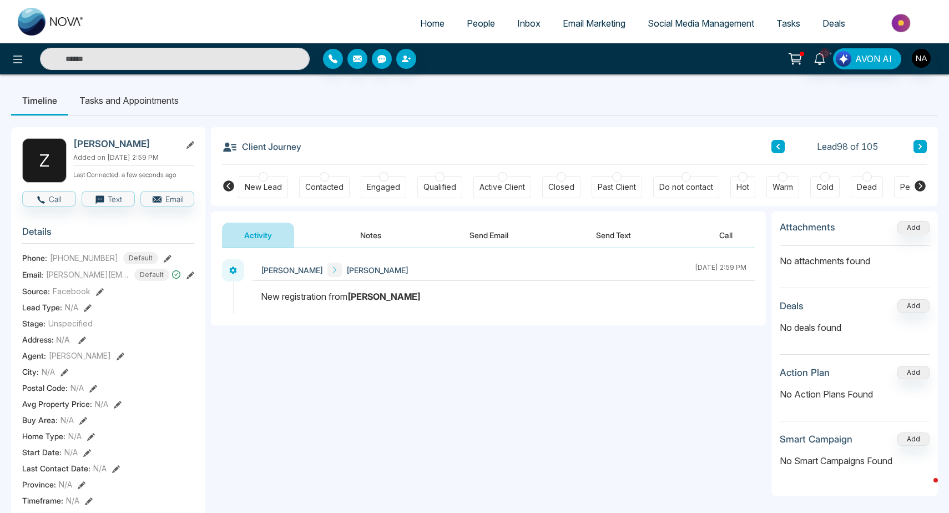
click at [292, 455] on div "**********" at bounding box center [488, 359] width 555 height 222
click at [820, 64] on icon at bounding box center [819, 59] width 11 height 12
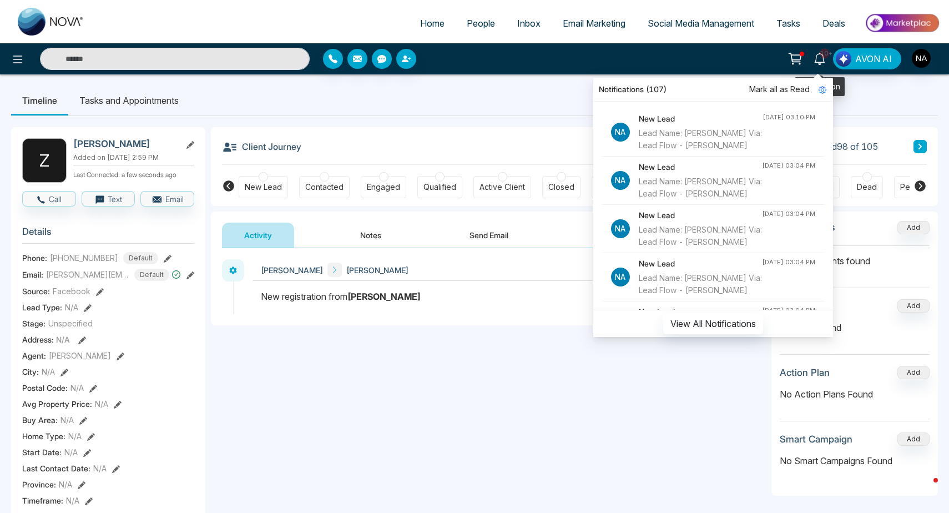
click at [820, 58] on icon at bounding box center [820, 59] width 12 height 12
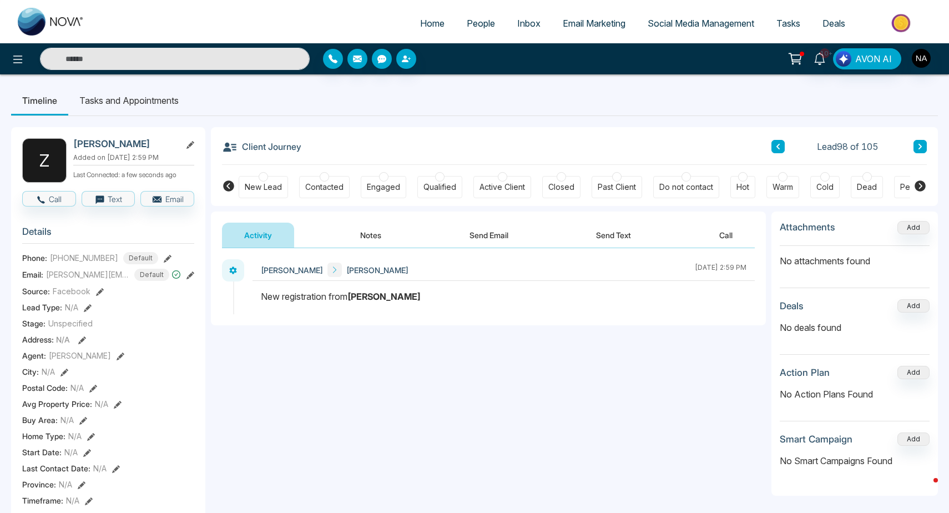
click at [375, 241] on button "Notes" at bounding box center [370, 235] width 65 height 25
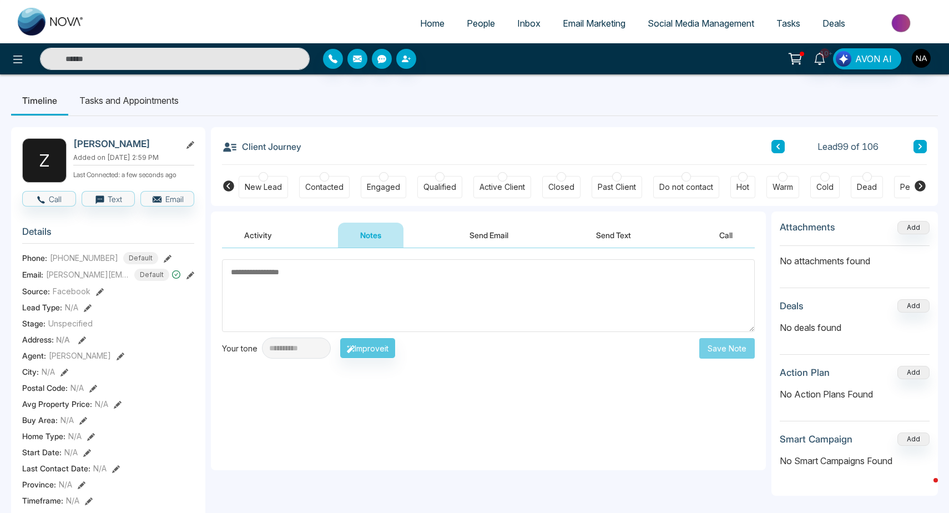
click at [320, 180] on div "Contacted" at bounding box center [324, 187] width 51 height 22
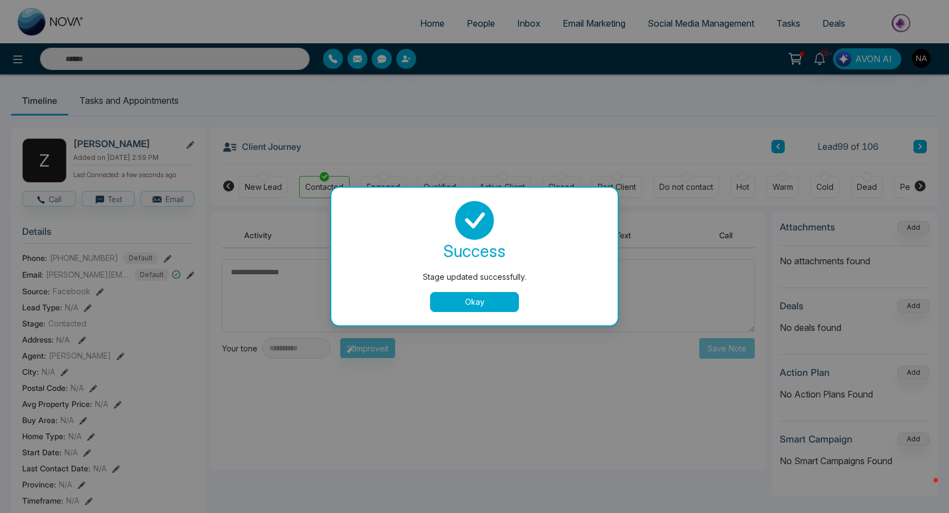
click at [465, 305] on button "Okay" at bounding box center [474, 302] width 89 height 20
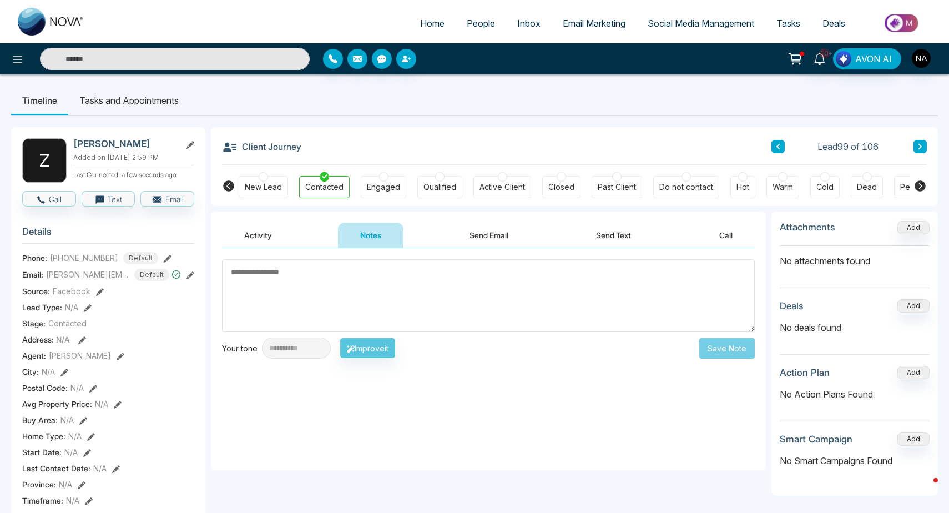
click at [357, 260] on textarea at bounding box center [488, 295] width 533 height 73
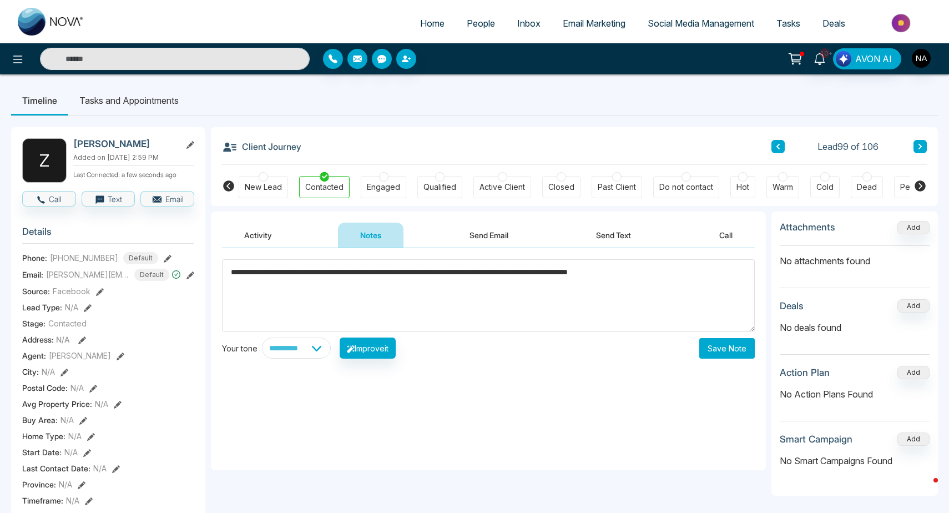
type textarea "**********"
click at [735, 350] on button "Save Note" at bounding box center [727, 348] width 56 height 21
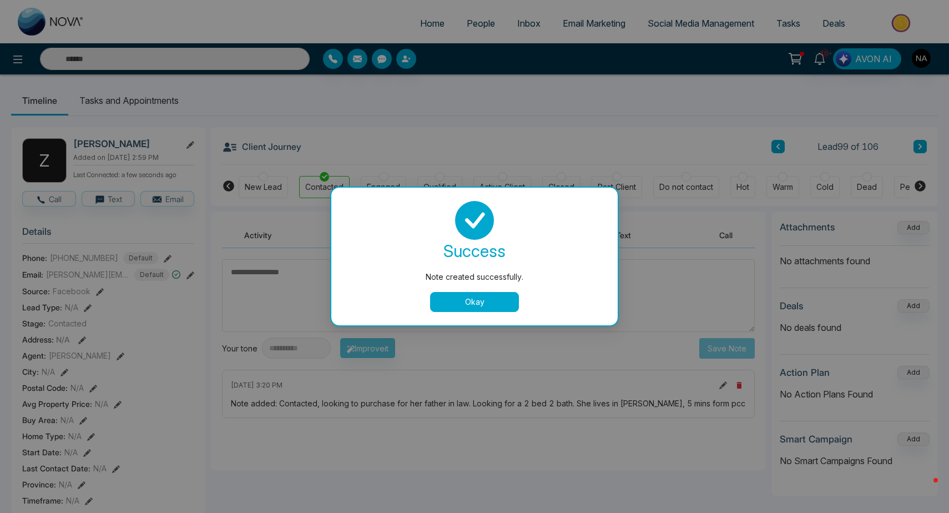
click at [466, 307] on button "Okay" at bounding box center [474, 302] width 89 height 20
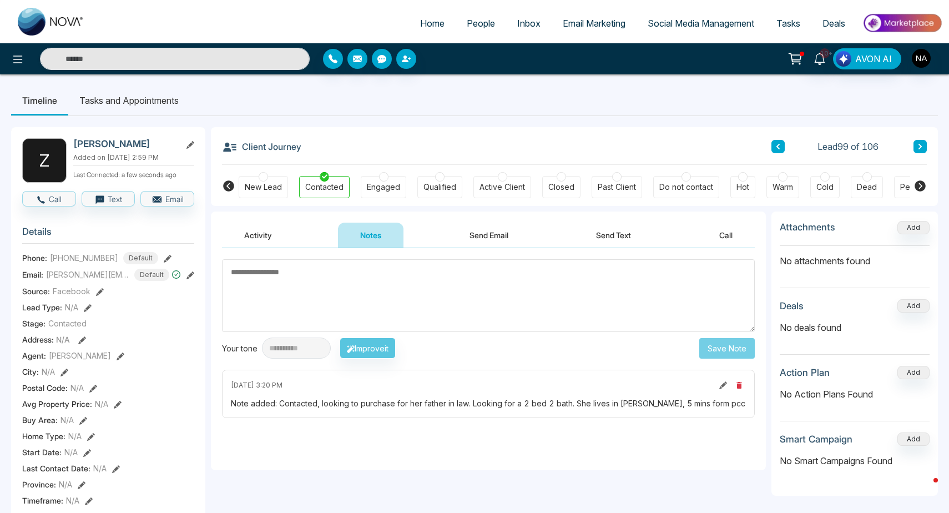
click at [189, 279] on icon at bounding box center [190, 275] width 8 height 8
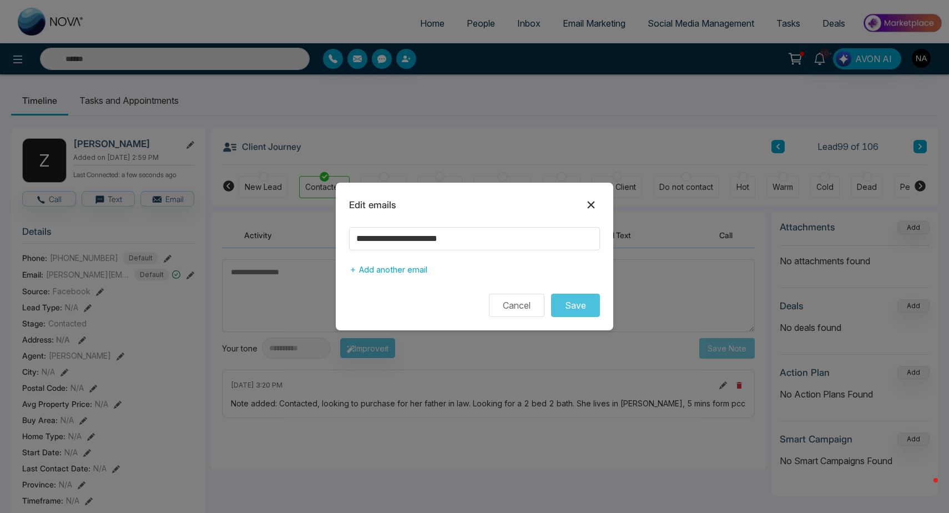
click at [599, 206] on button at bounding box center [591, 205] width 18 height 18
